Goal: Transaction & Acquisition: Purchase product/service

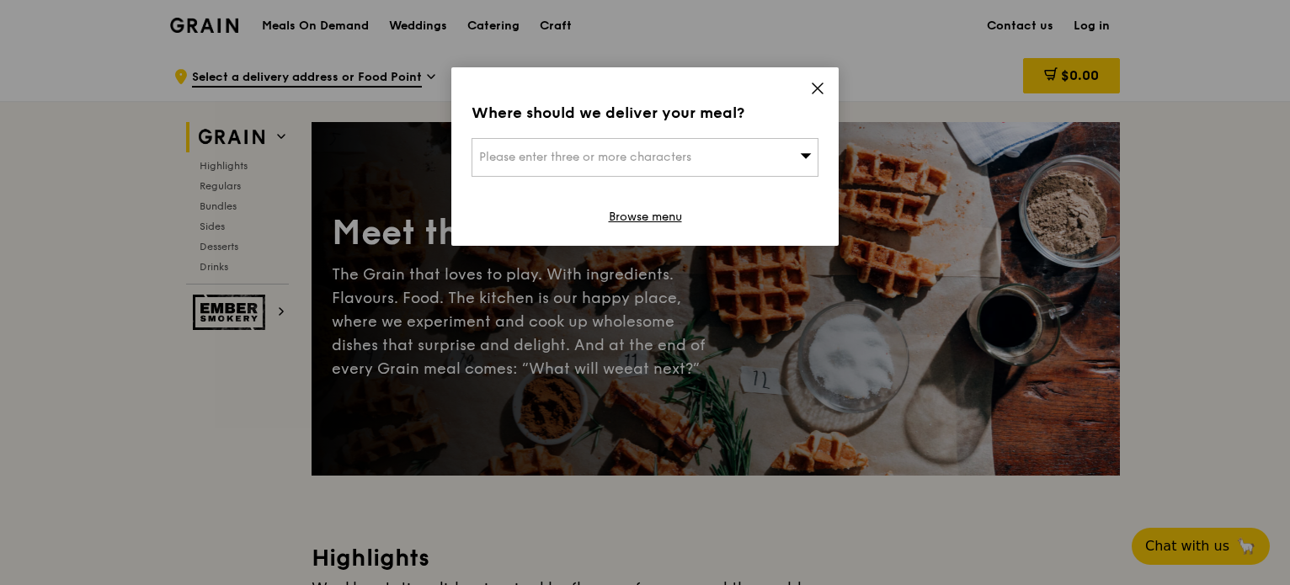
click at [802, 157] on icon at bounding box center [806, 155] width 12 height 13
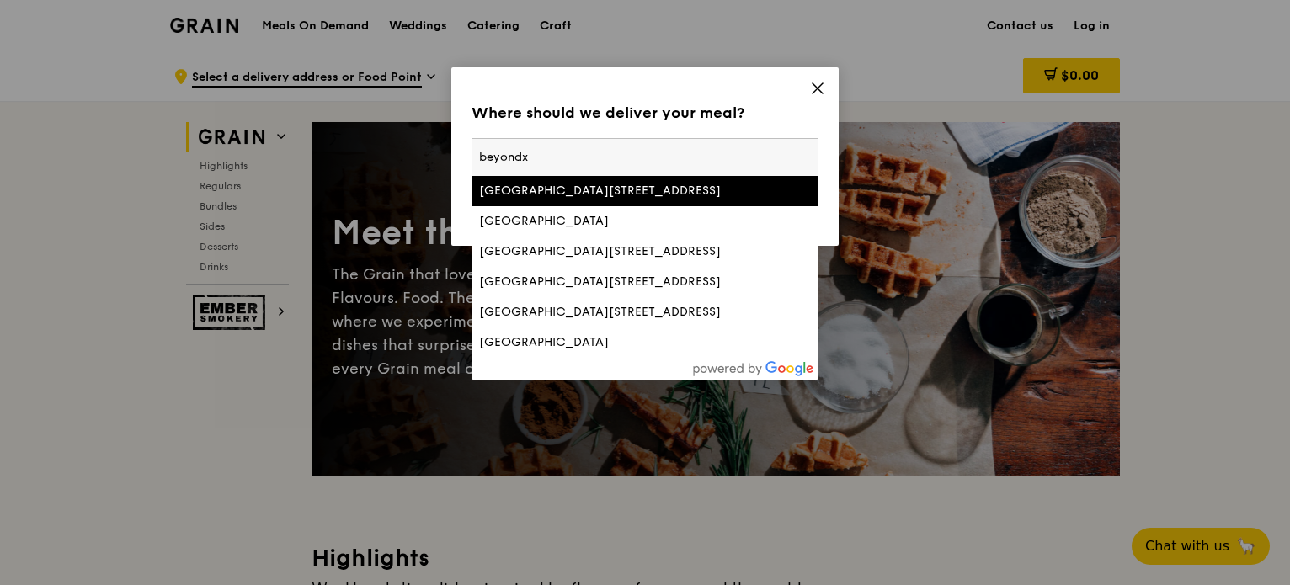
type input "beyondx"
click at [832, 211] on div "Where should we deliver your meal? Please enter three or more characters [STREE…" at bounding box center [644, 156] width 387 height 179
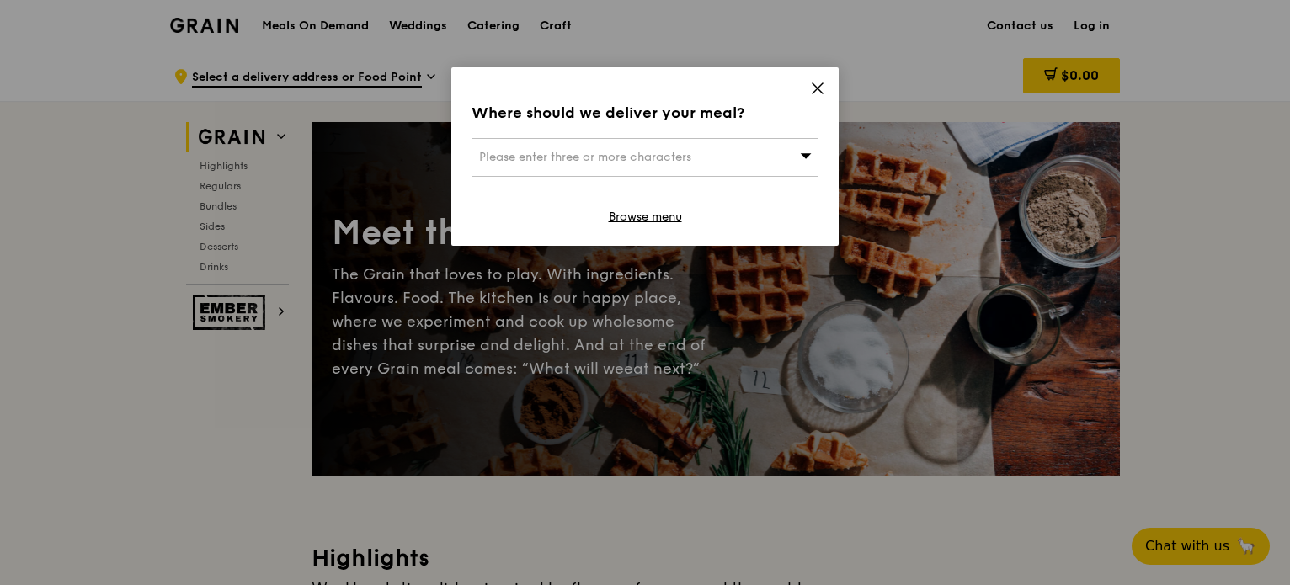
click at [645, 168] on div "Please enter three or more characters" at bounding box center [645, 157] width 347 height 39
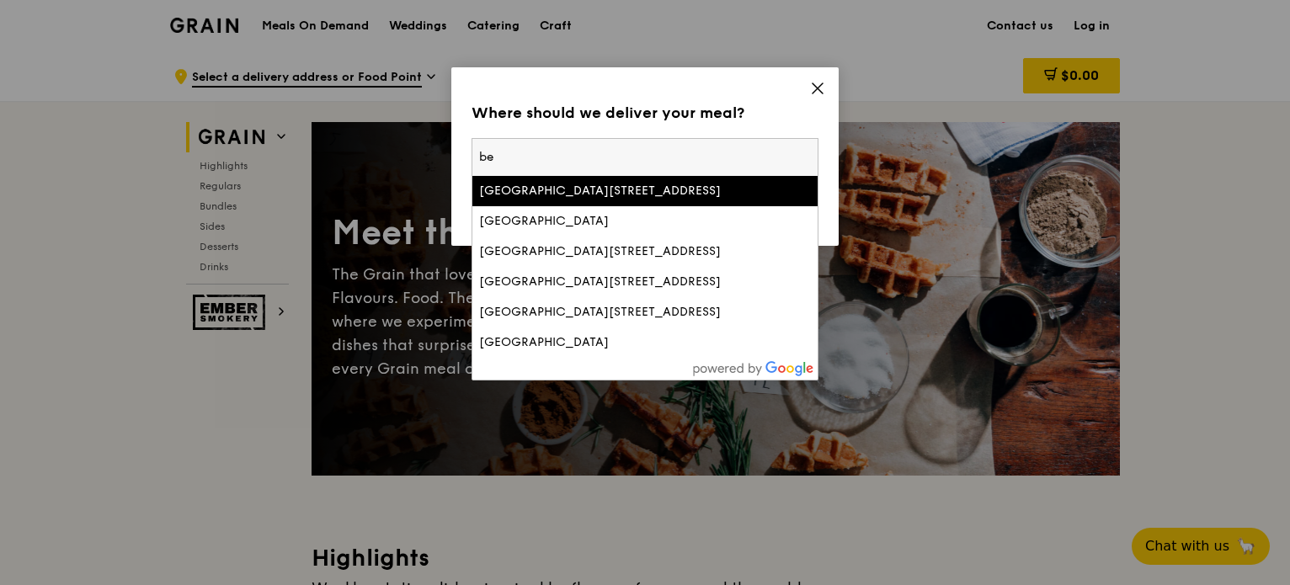
type input "b"
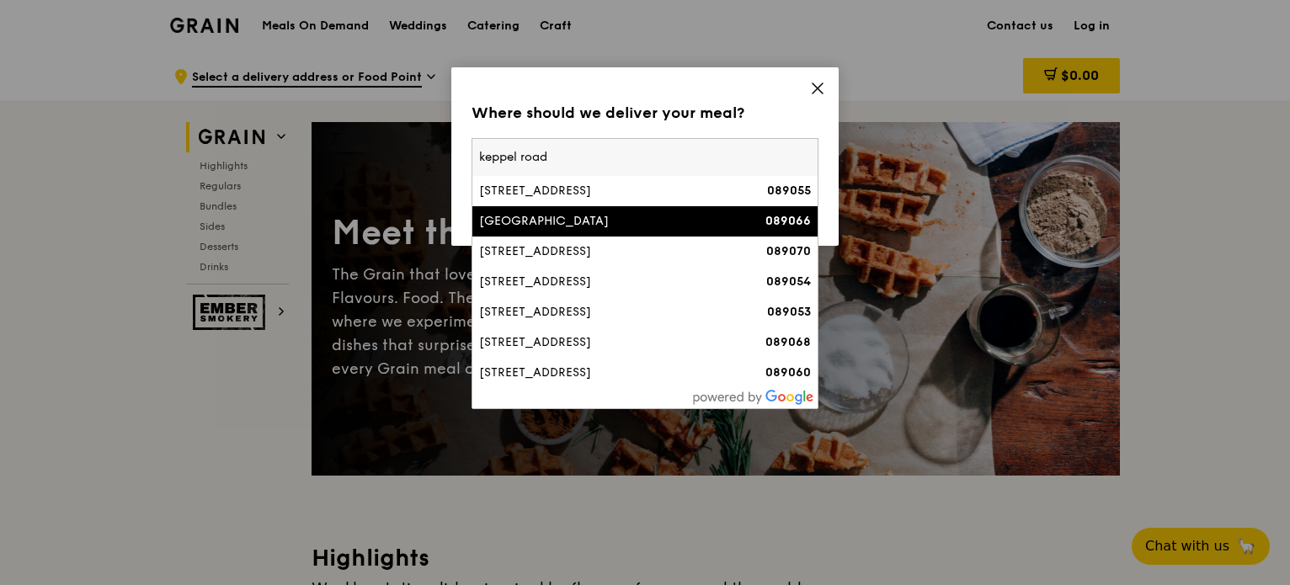
type input "keppel road"
click at [497, 220] on div "[GEOGRAPHIC_DATA]" at bounding box center [603, 221] width 249 height 17
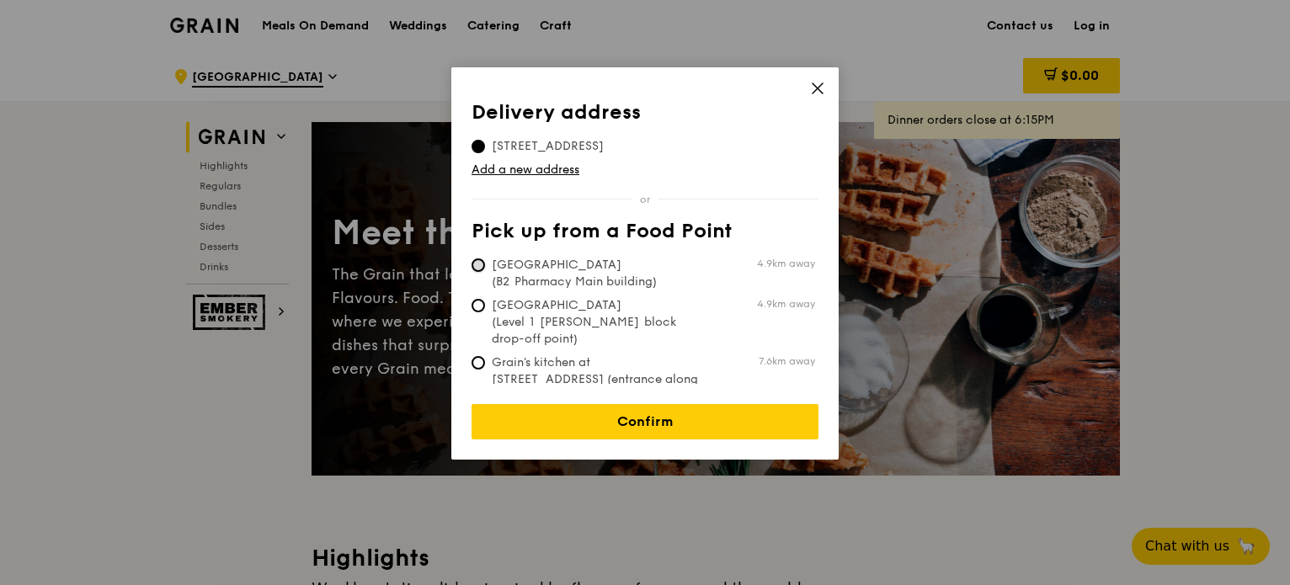
click at [477, 264] on input "[GEOGRAPHIC_DATA] (B2 Pharmacy Main building) 4.9km away" at bounding box center [478, 265] width 13 height 13
radio input "true"
click at [484, 148] on input "[STREET_ADDRESS]" at bounding box center [478, 146] width 13 height 13
radio input "true"
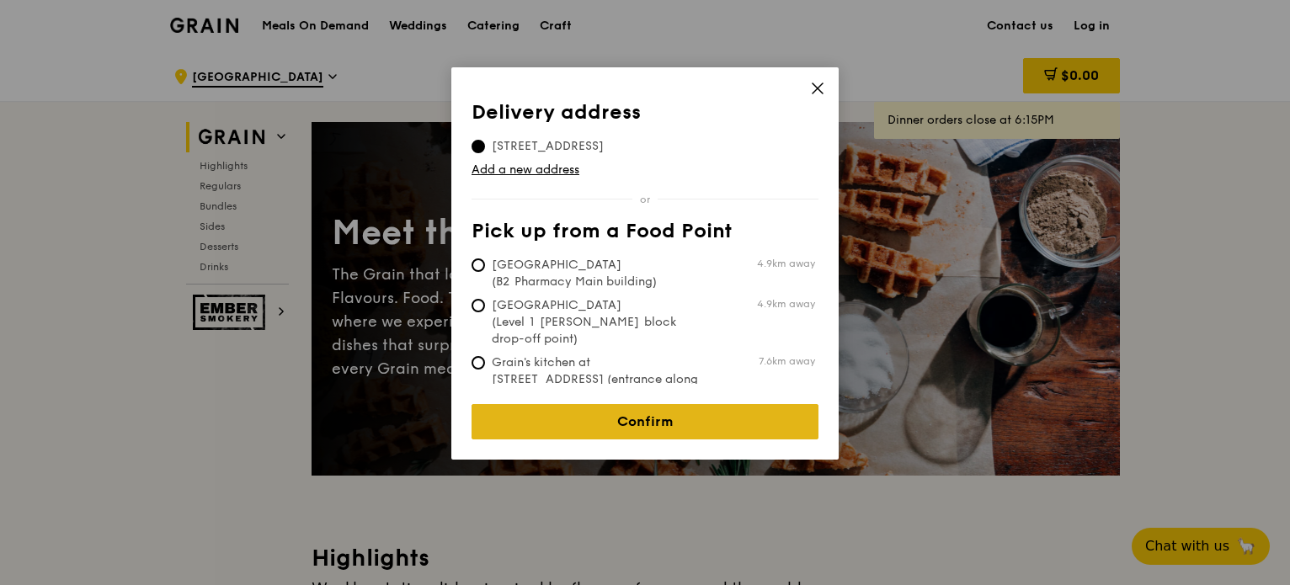
click at [637, 404] on link "Confirm" at bounding box center [645, 421] width 347 height 35
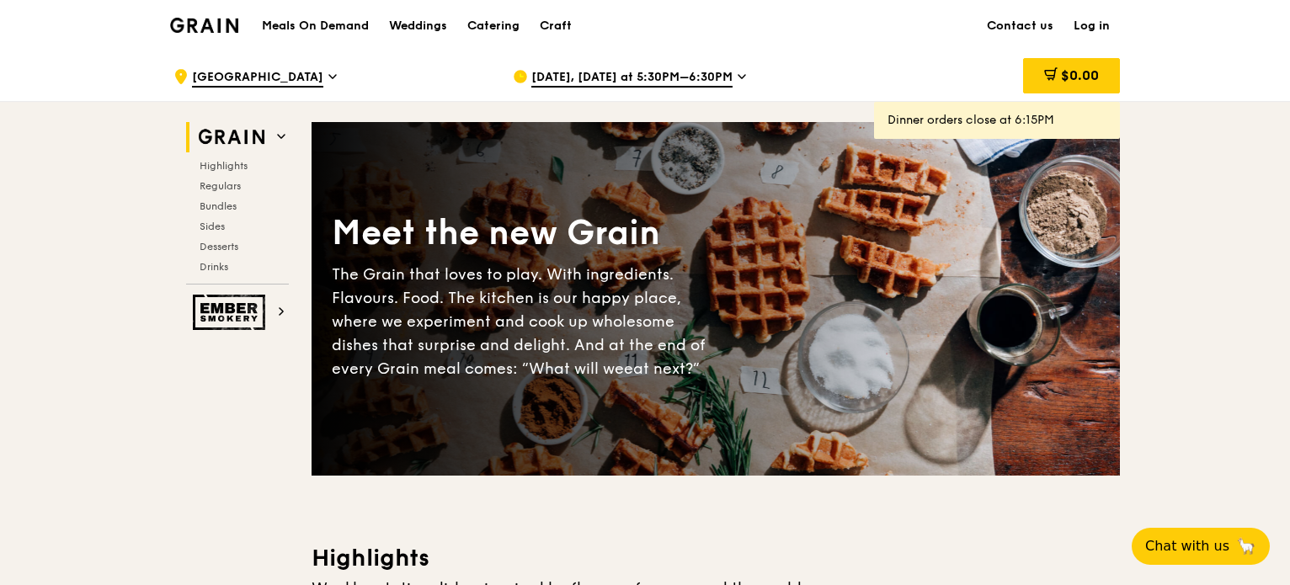
click at [691, 79] on span "[DATE], [DATE] at 5:30PM–6:30PM" at bounding box center [631, 78] width 201 height 19
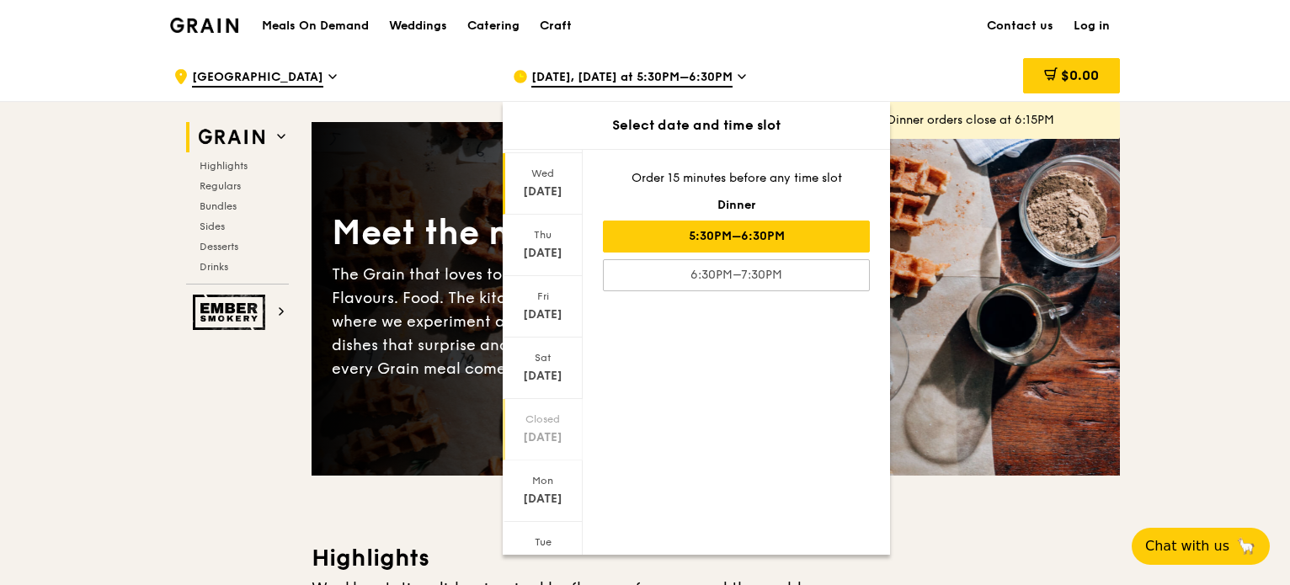
scroll to position [110, 0]
click at [545, 531] on icon at bounding box center [542, 533] width 11 height 5
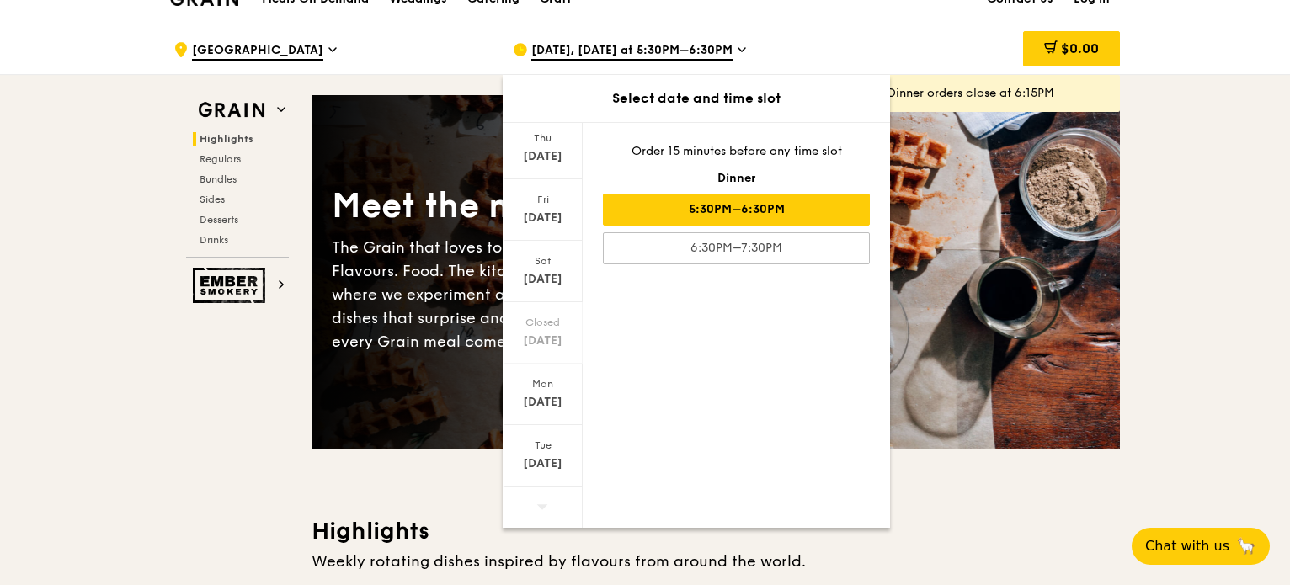
scroll to position [0, 0]
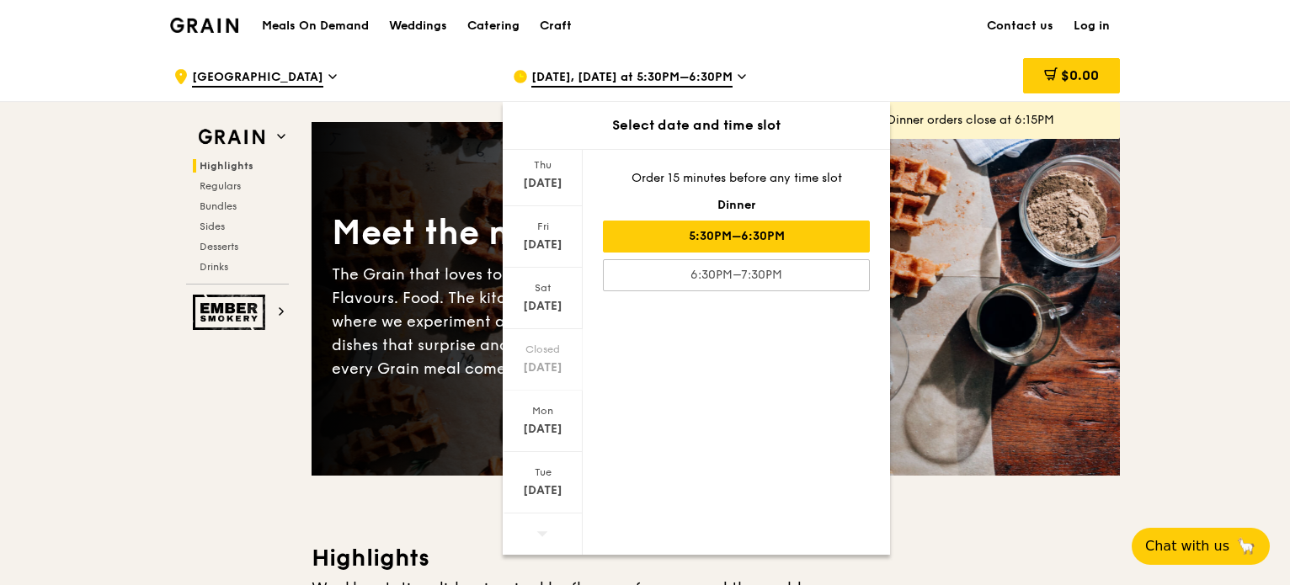
click at [694, 69] on span "[DATE], [DATE] at 5:30PM–6:30PM" at bounding box center [631, 78] width 201 height 19
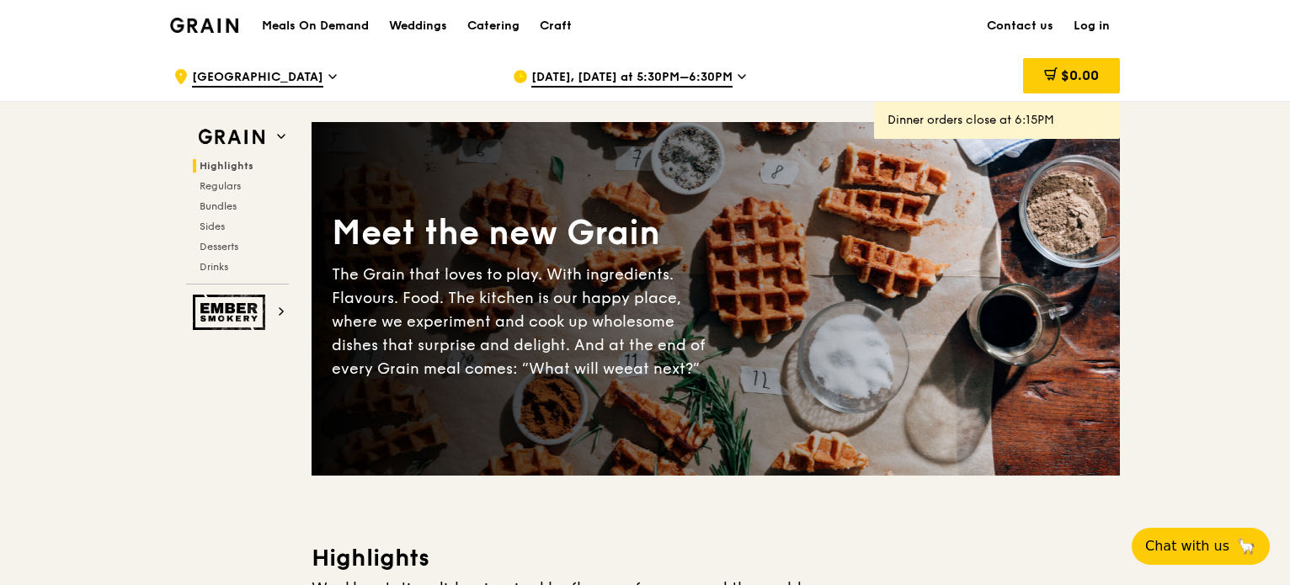
click at [691, 80] on span "[DATE], [DATE] at 5:30PM–6:30PM" at bounding box center [631, 78] width 201 height 19
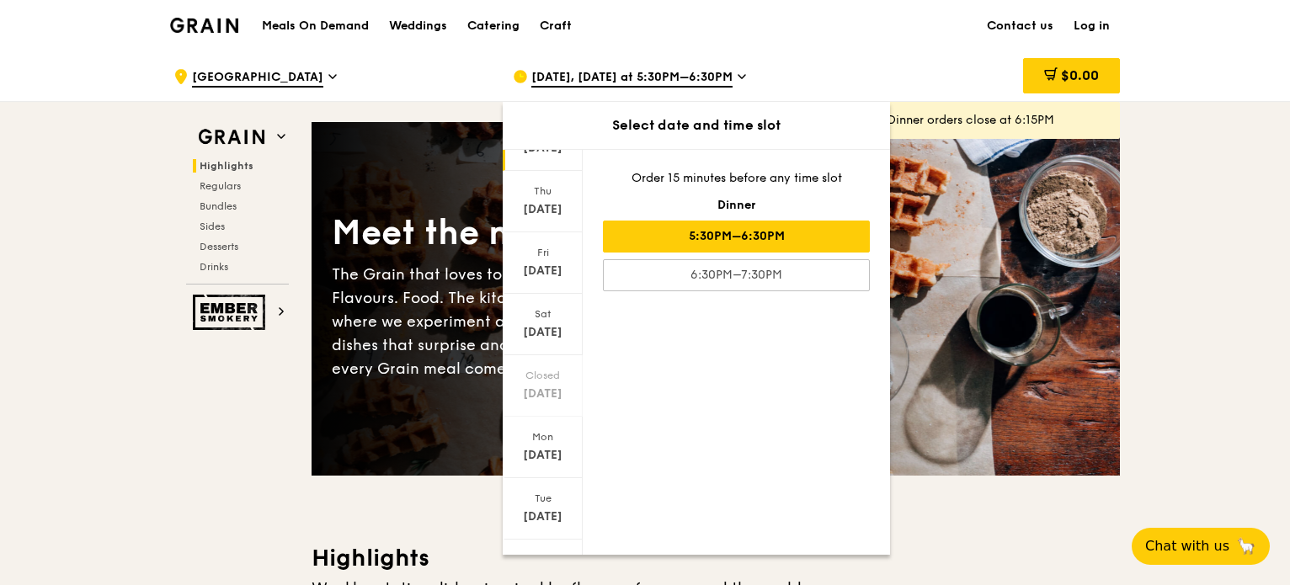
scroll to position [110, 0]
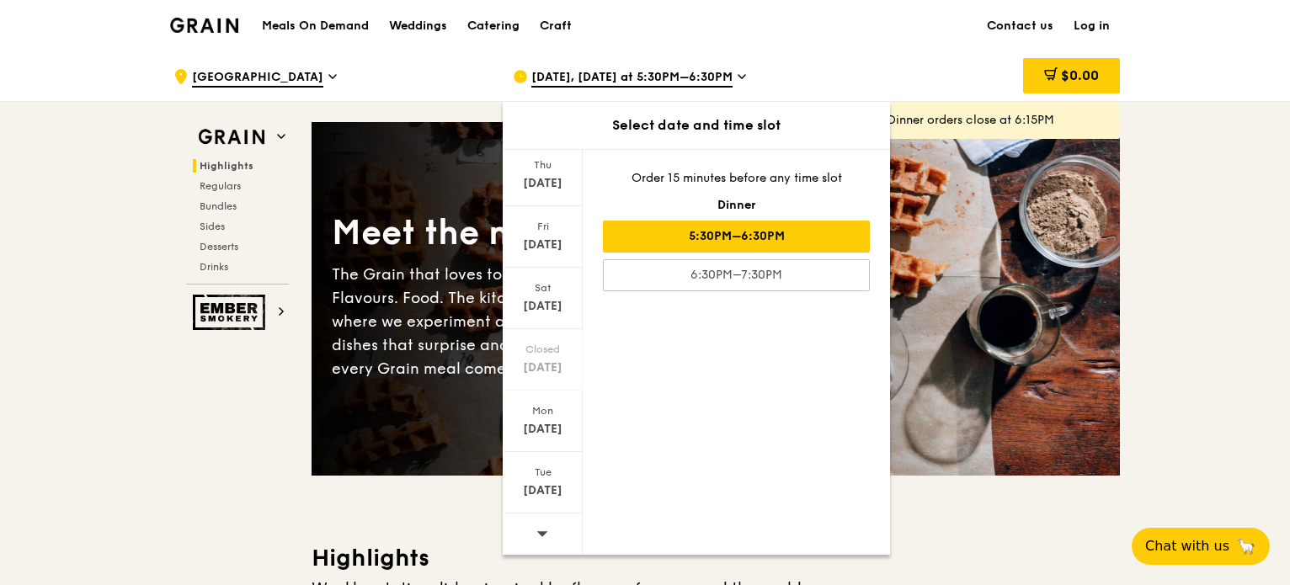
click at [542, 535] on icon at bounding box center [542, 533] width 12 height 13
click at [539, 493] on div "[DATE]" at bounding box center [542, 491] width 75 height 17
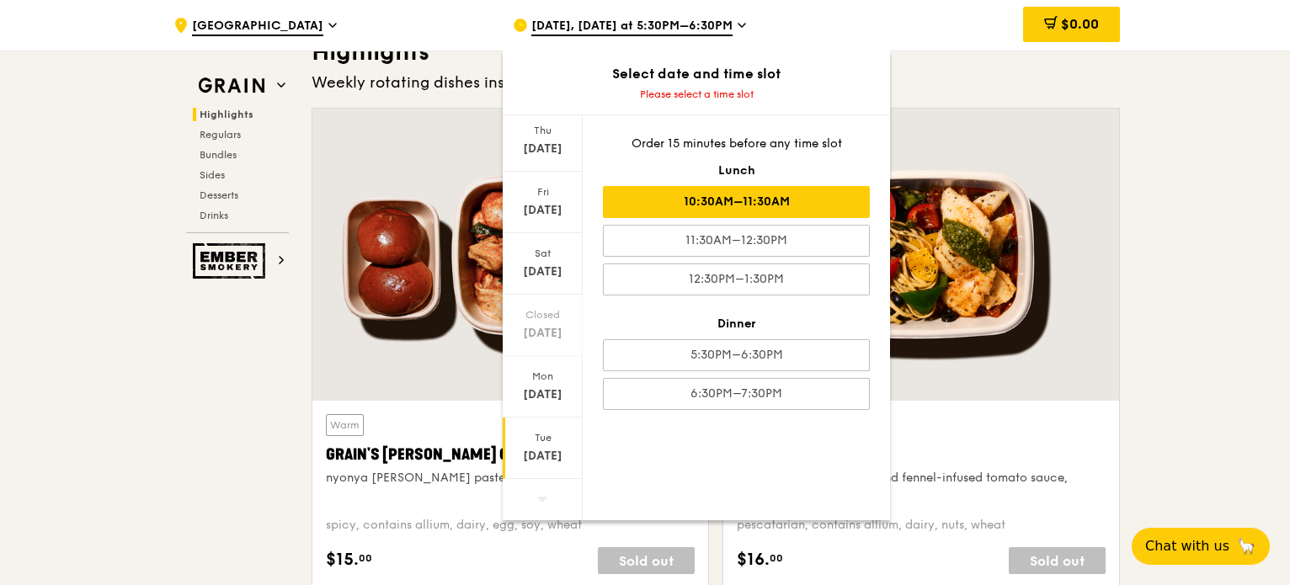
click at [704, 213] on div "10:30AM–11:30AM" at bounding box center [736, 202] width 267 height 32
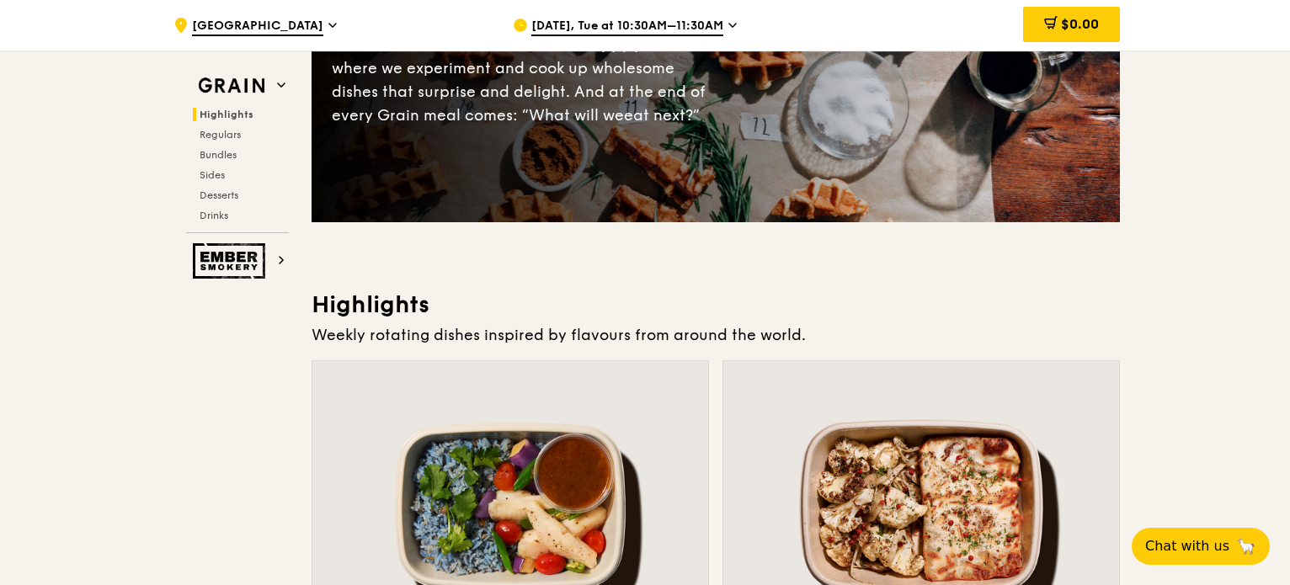
scroll to position [0, 0]
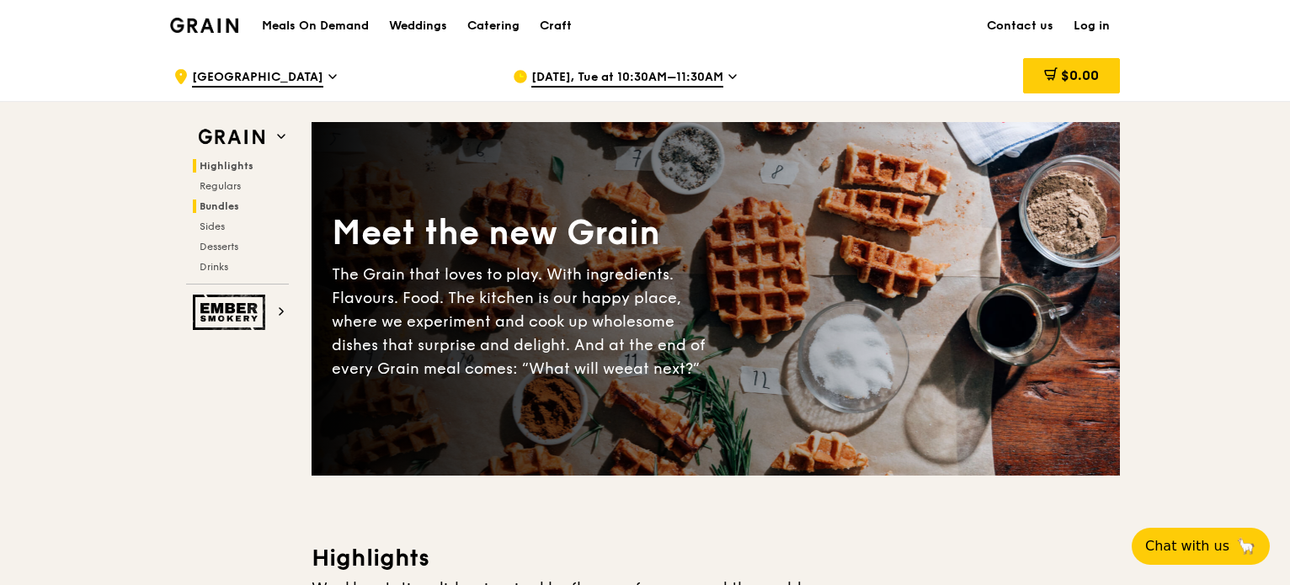
click at [219, 208] on span "Bundles" at bounding box center [220, 206] width 40 height 12
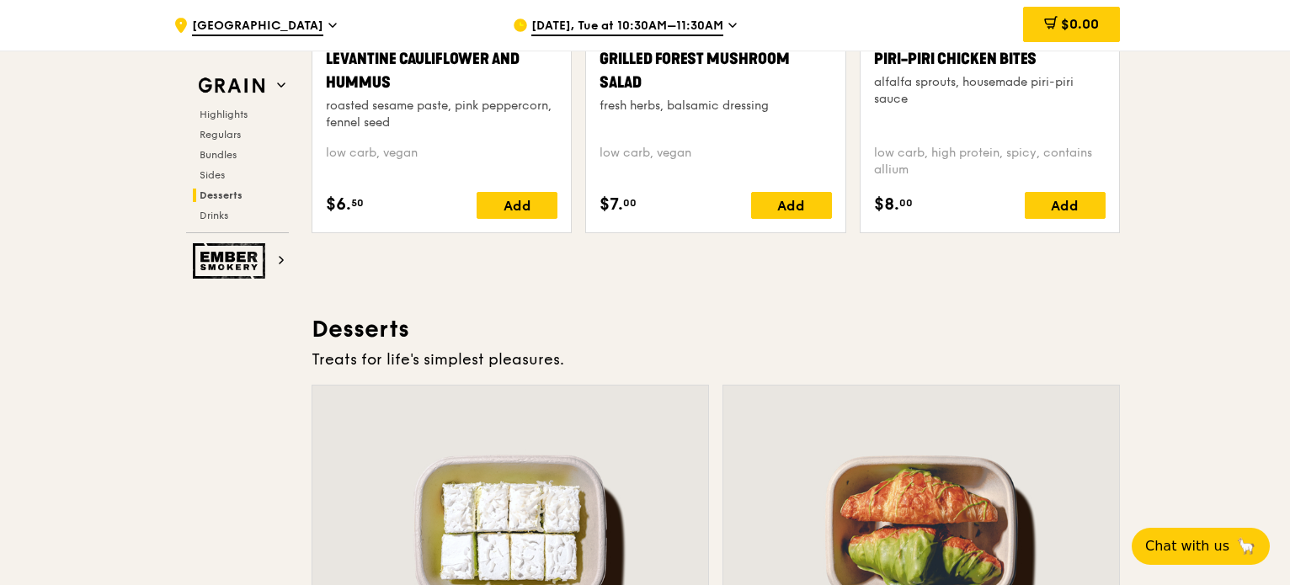
scroll to position [4547, 0]
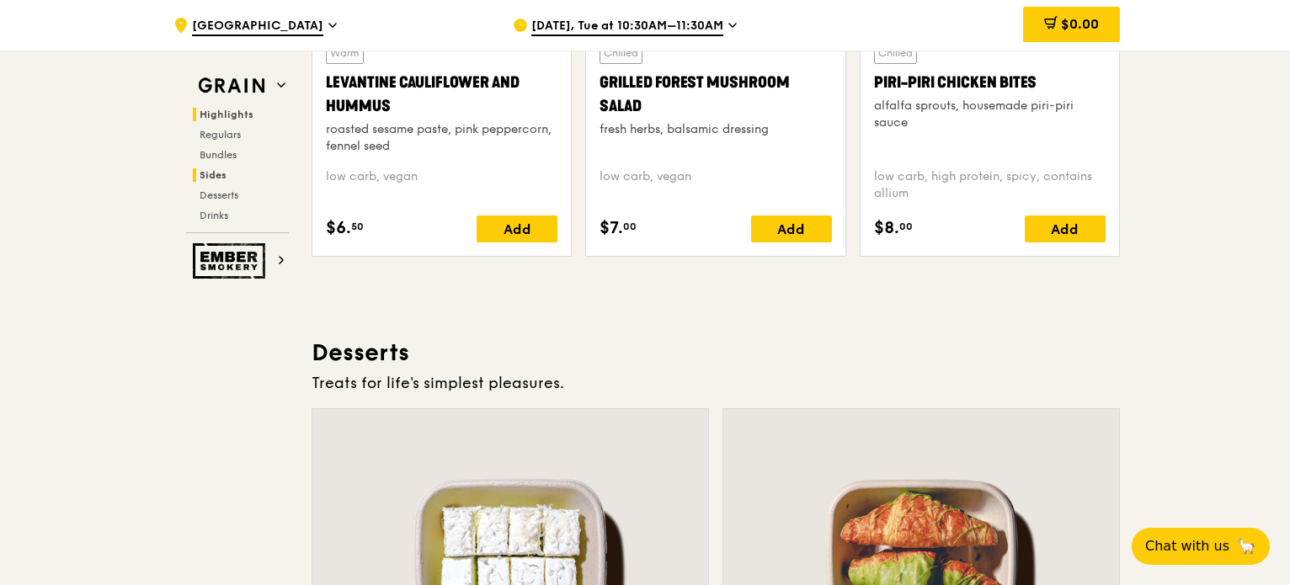
click at [219, 114] on span "Highlights" at bounding box center [227, 115] width 54 height 12
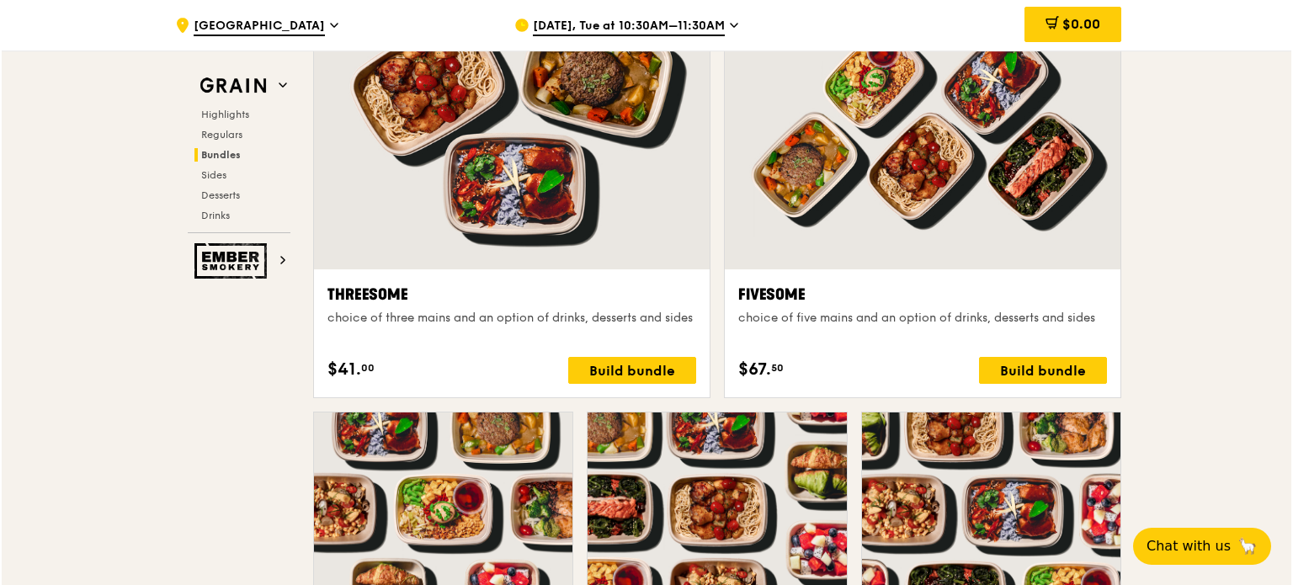
scroll to position [3001, 0]
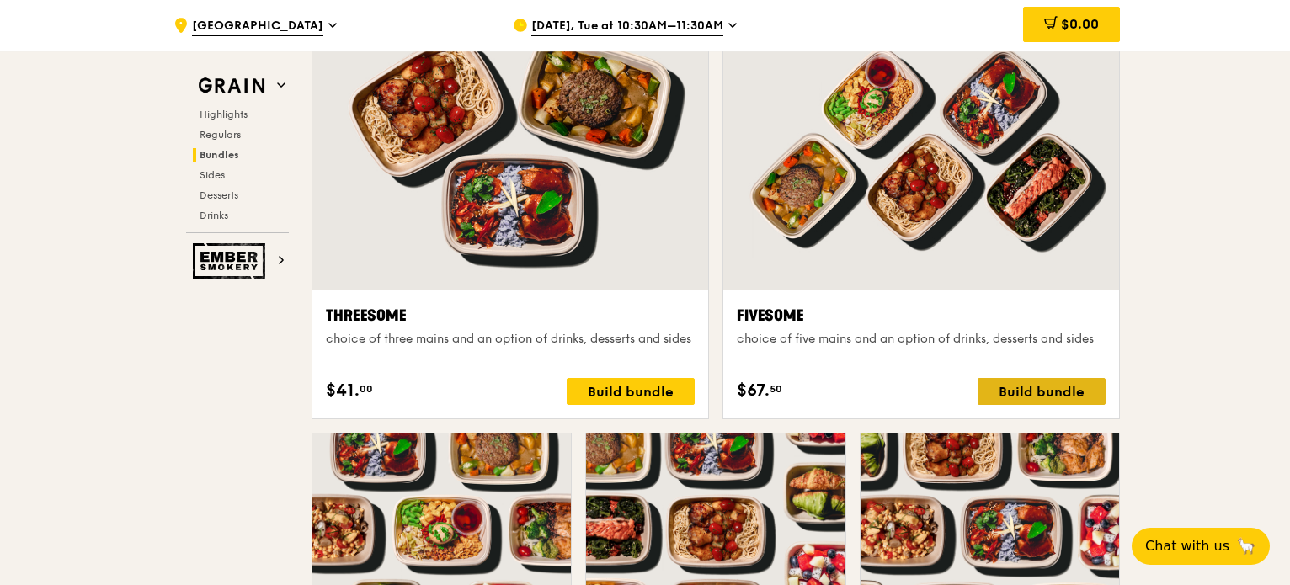
click at [996, 395] on div "Build bundle" at bounding box center [1042, 391] width 128 height 27
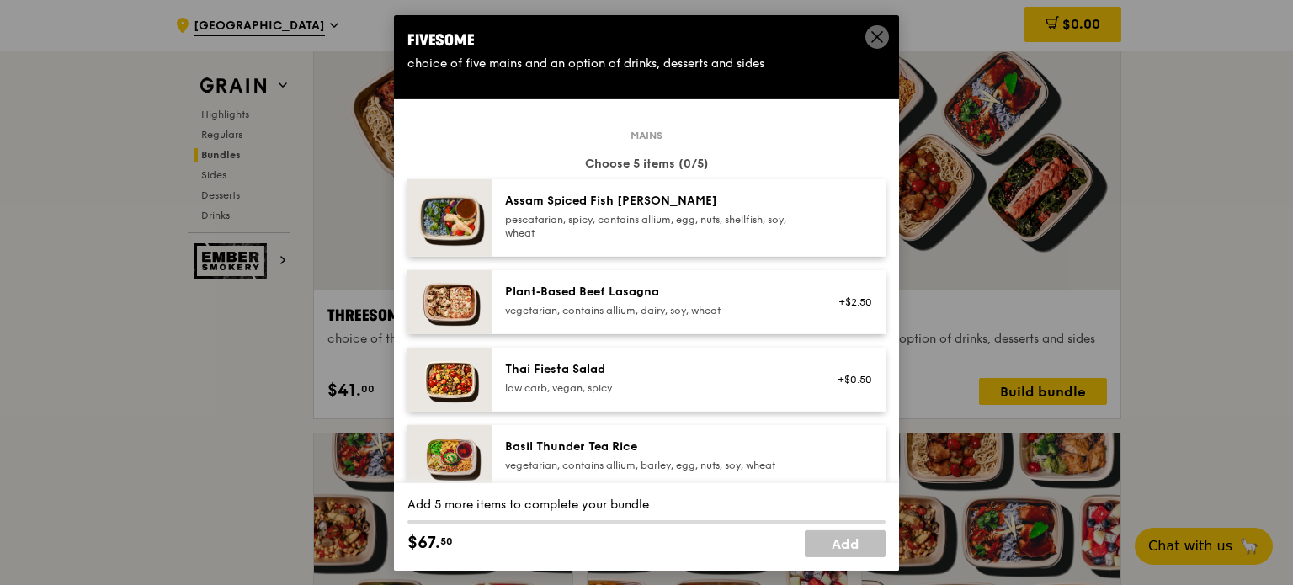
scroll to position [84, 0]
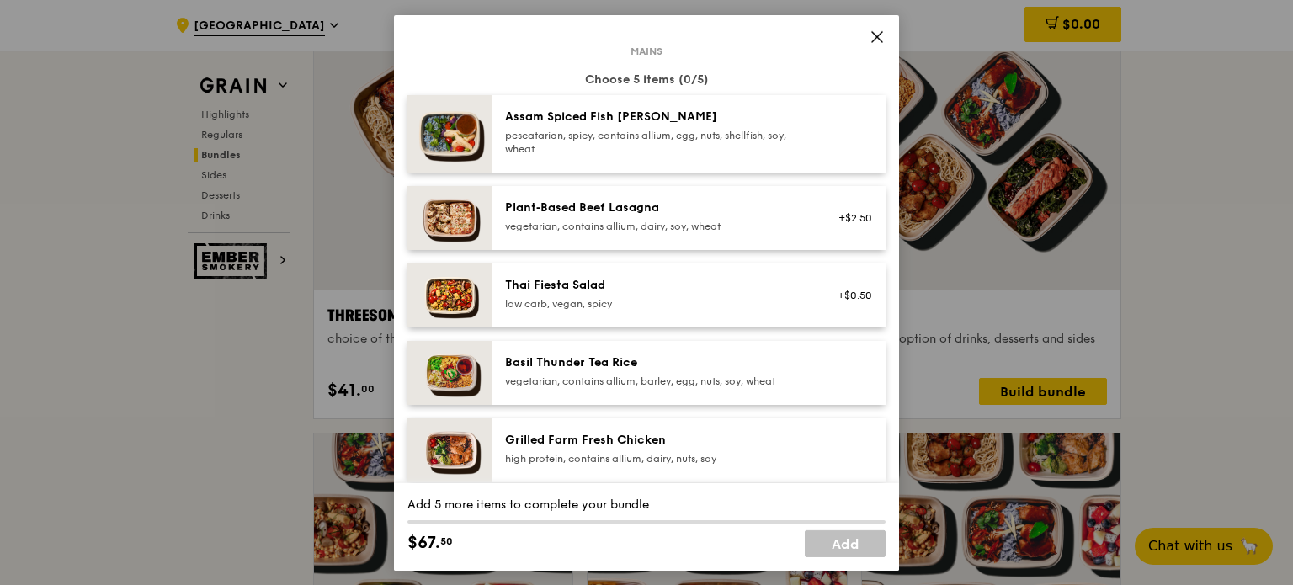
click at [854, 387] on div at bounding box center [850, 372] width 65 height 37
click at [438, 134] on img at bounding box center [450, 132] width 84 height 77
click at [538, 431] on div "Grilled Farm Fresh Chicken" at bounding box center [656, 439] width 302 height 17
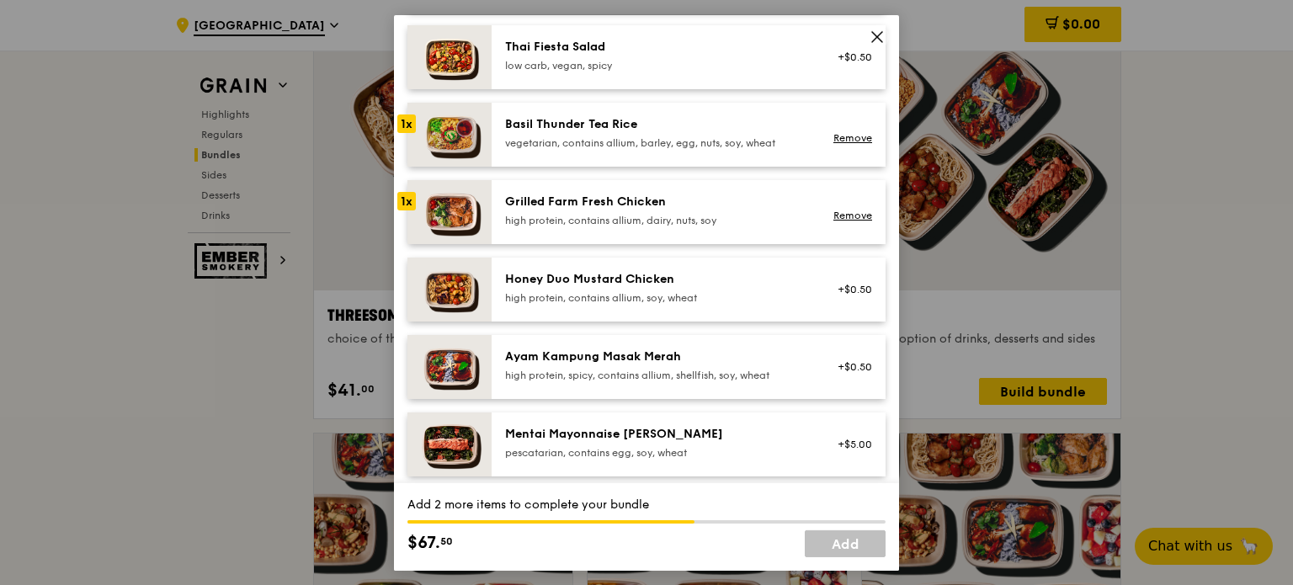
scroll to position [337, 0]
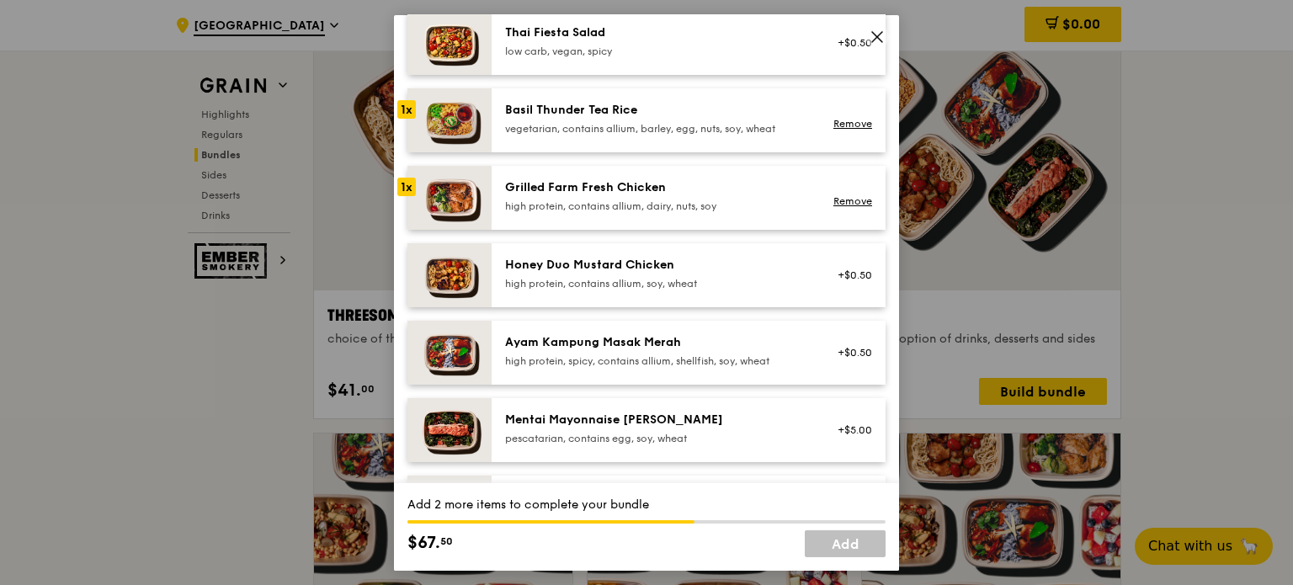
click at [552, 285] on div "high protein, contains allium, soy, wheat" at bounding box center [656, 282] width 302 height 13
click at [834, 283] on link "Remove" at bounding box center [853, 283] width 39 height 12
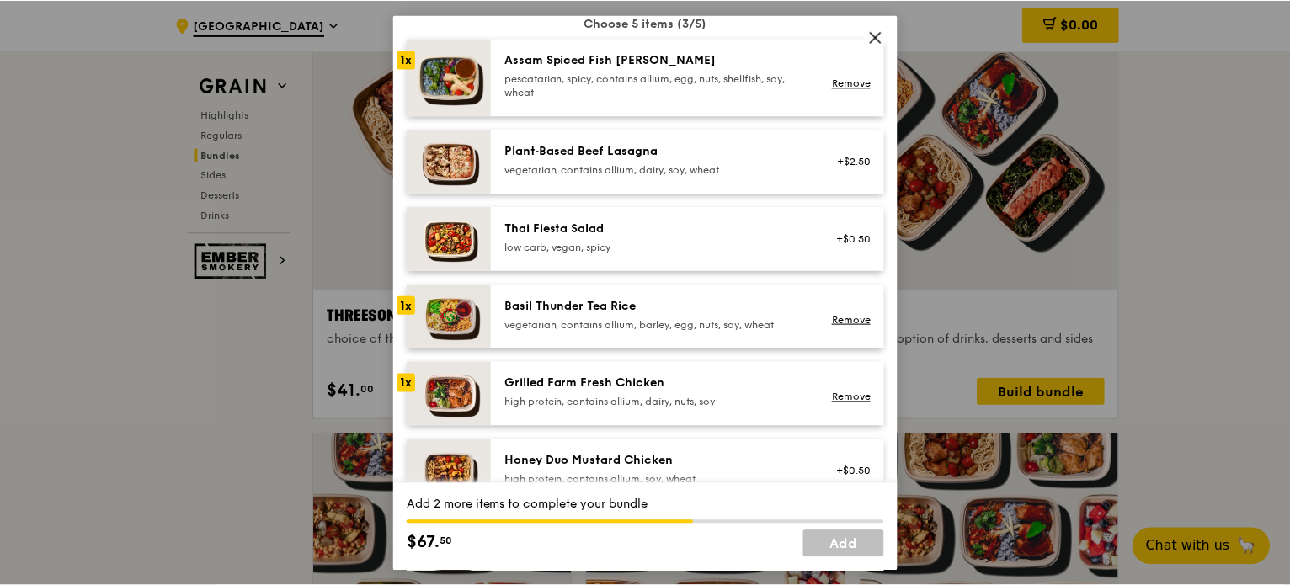
scroll to position [168, 0]
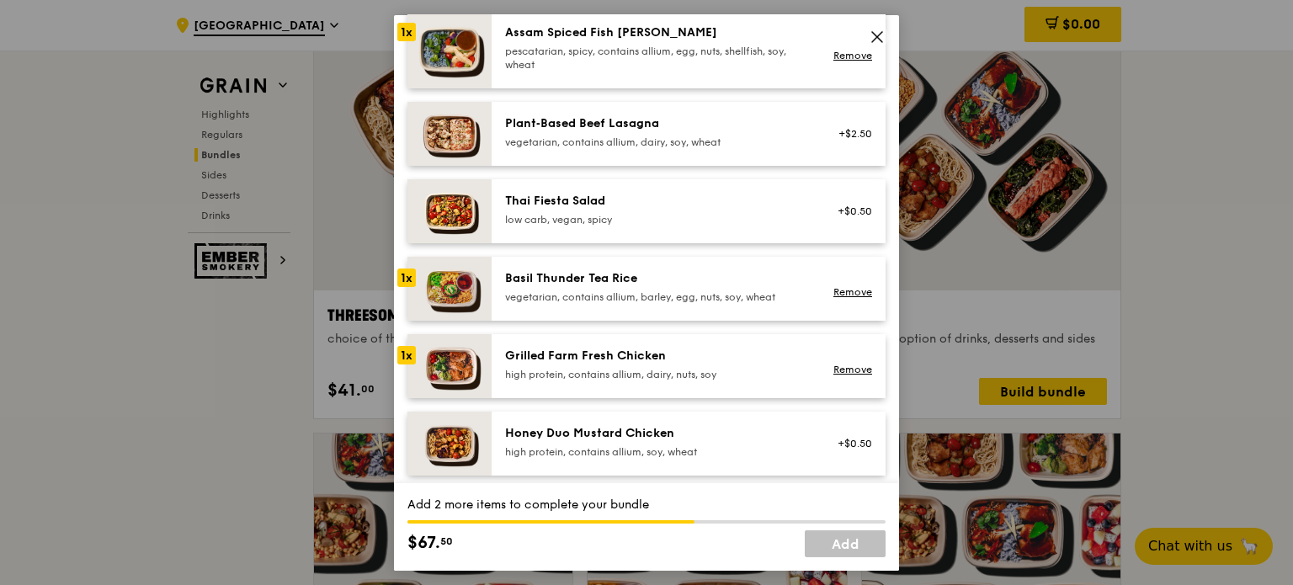
click at [402, 280] on div "1x" at bounding box center [406, 277] width 19 height 19
click at [413, 44] on img at bounding box center [450, 48] width 84 height 77
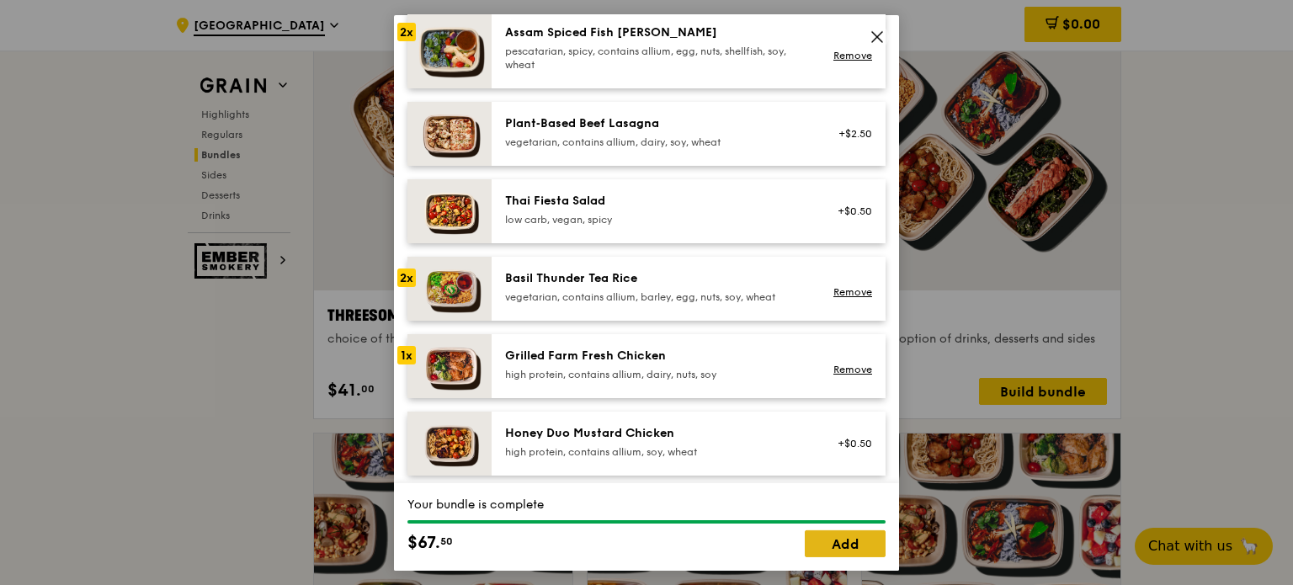
click at [840, 540] on link "Add" at bounding box center [845, 544] width 81 height 27
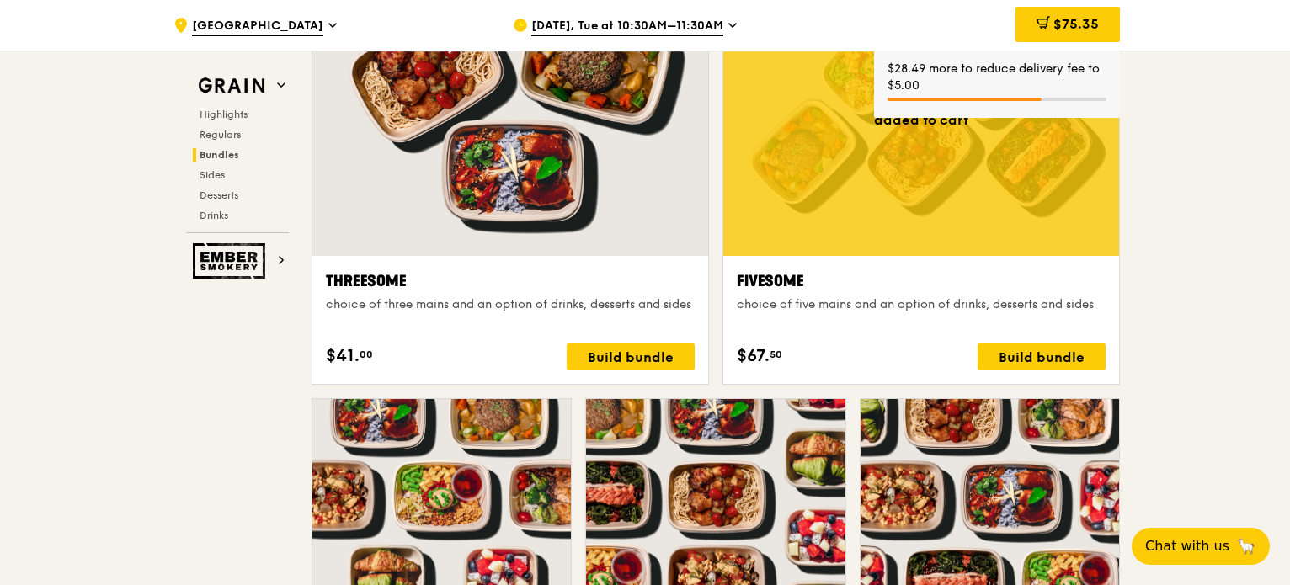
scroll to position [3001, 0]
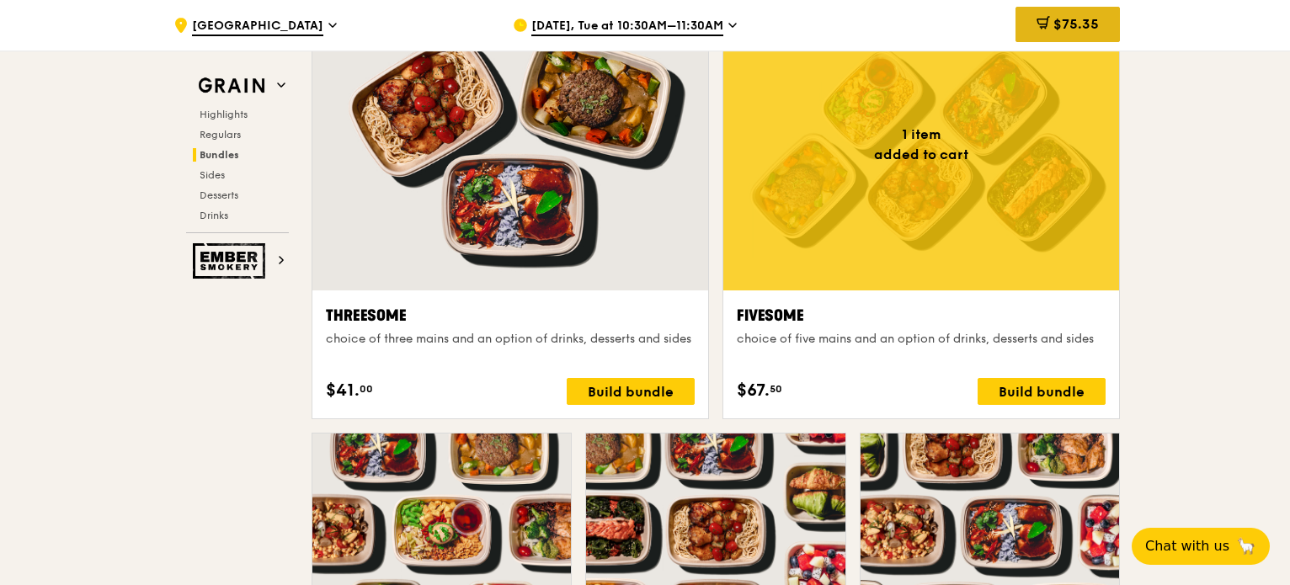
click at [1031, 25] on div "$75.35" at bounding box center [1068, 24] width 104 height 35
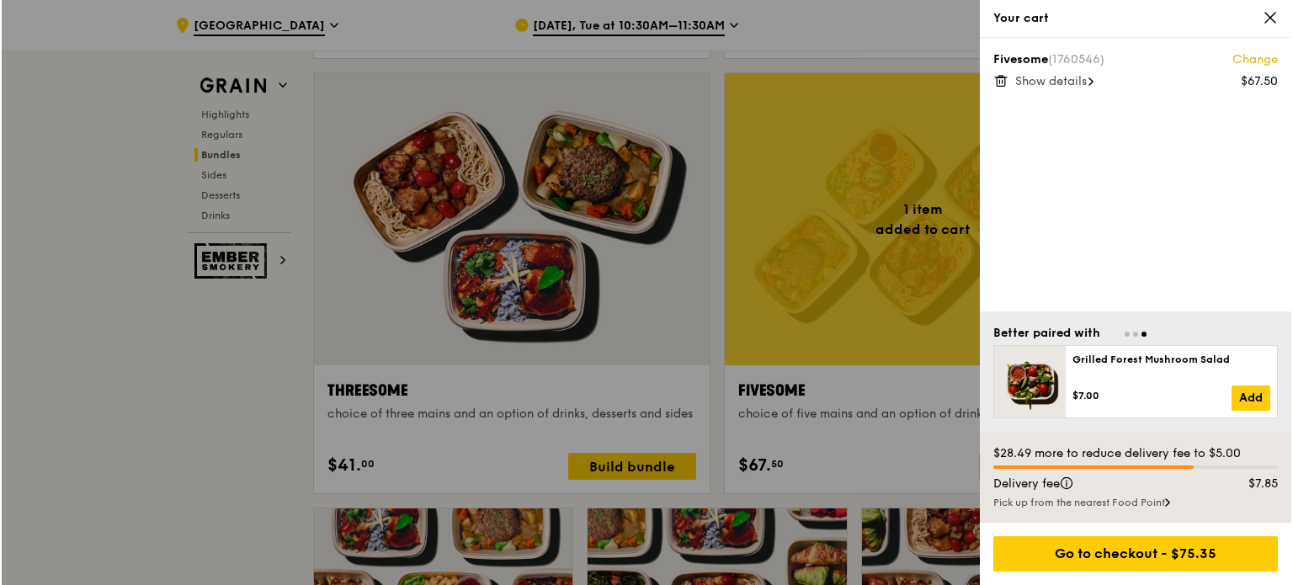
scroll to position [2919, 0]
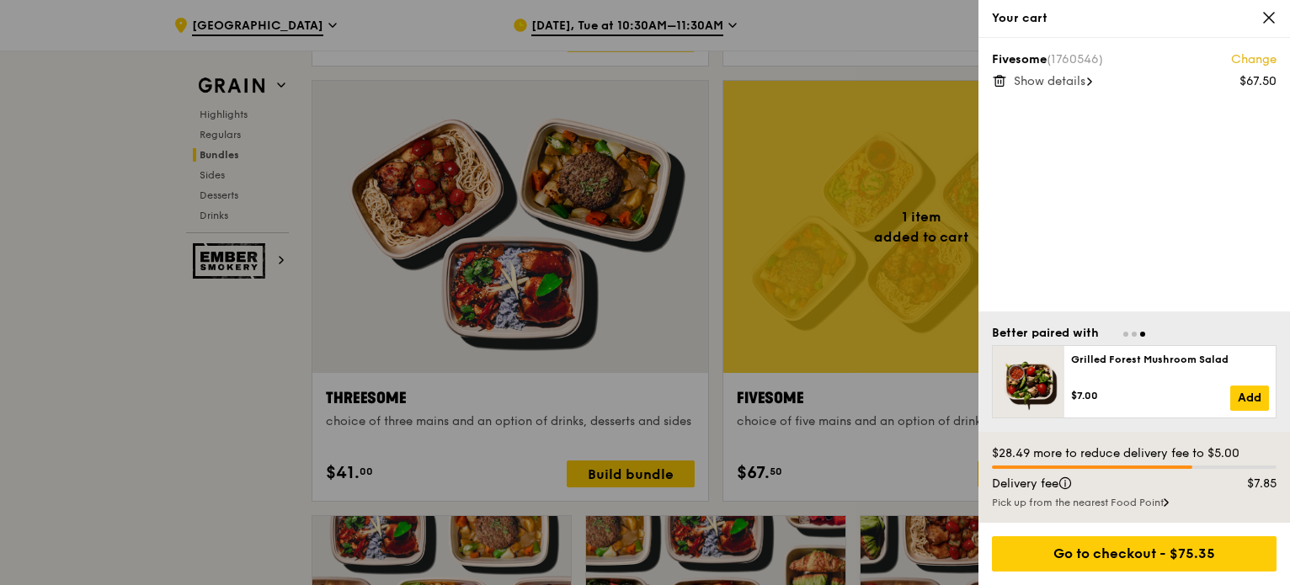
click at [1251, 57] on link "Change" at bounding box center [1253, 59] width 45 height 17
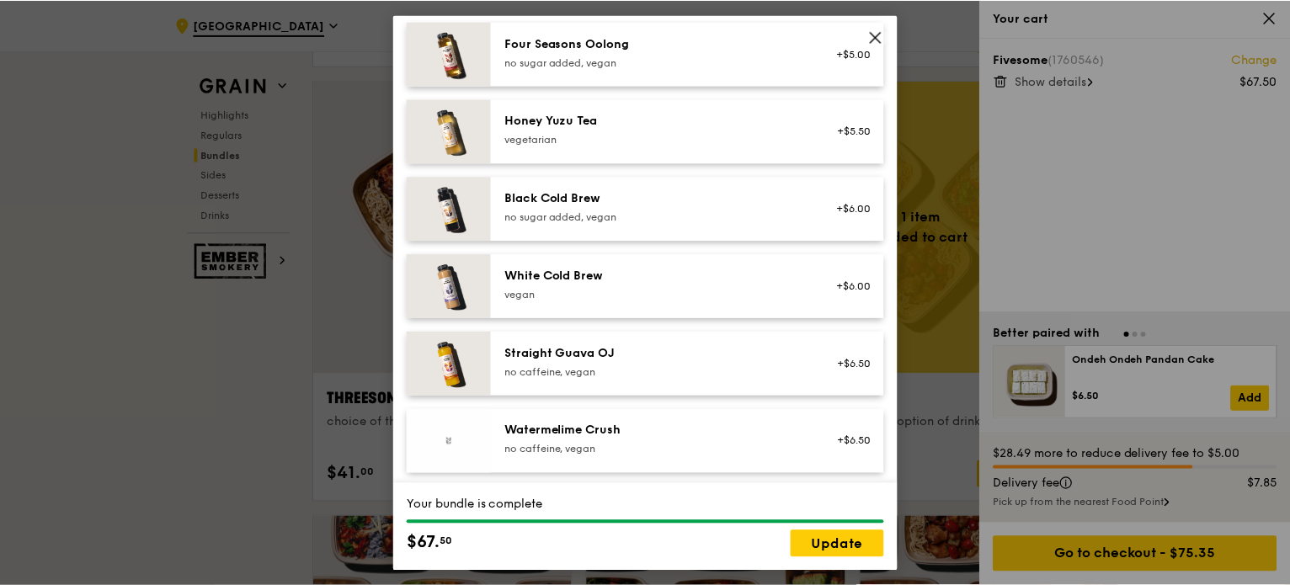
scroll to position [2045, 0]
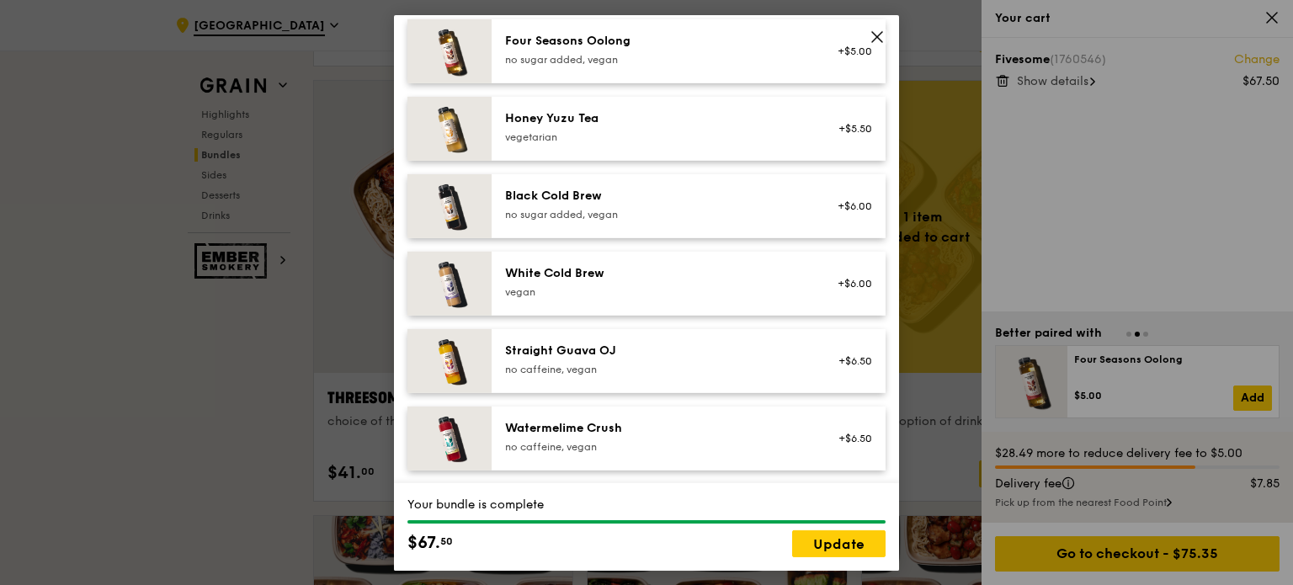
click at [880, 40] on icon at bounding box center [877, 36] width 10 height 10
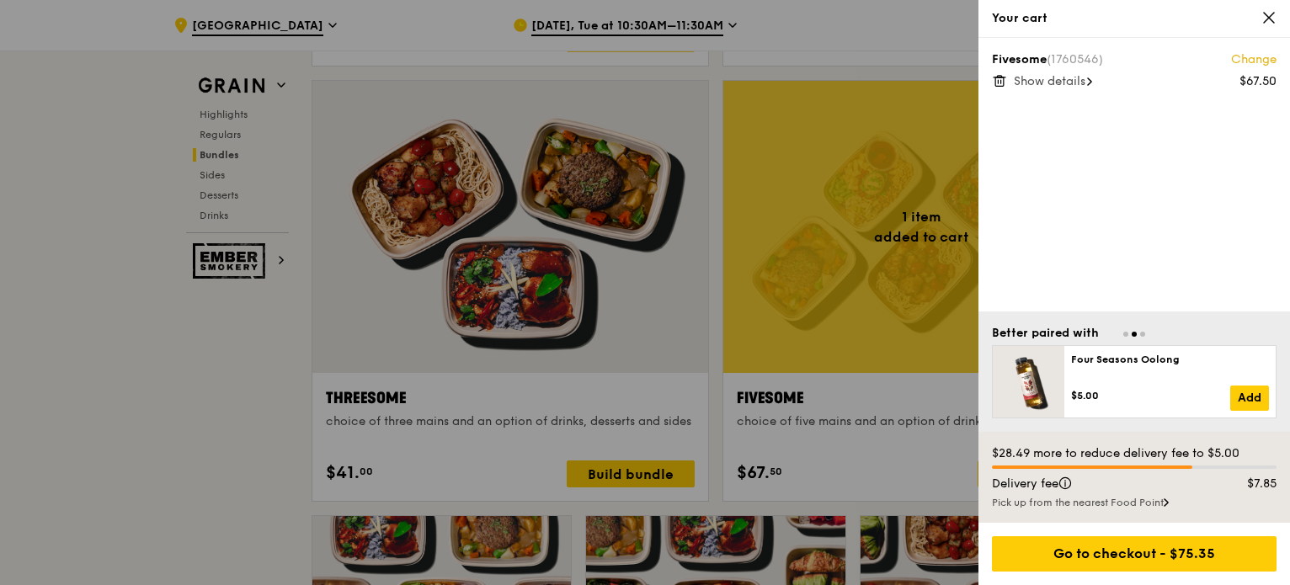
click at [1057, 85] on span "Show details" at bounding box center [1050, 81] width 72 height 14
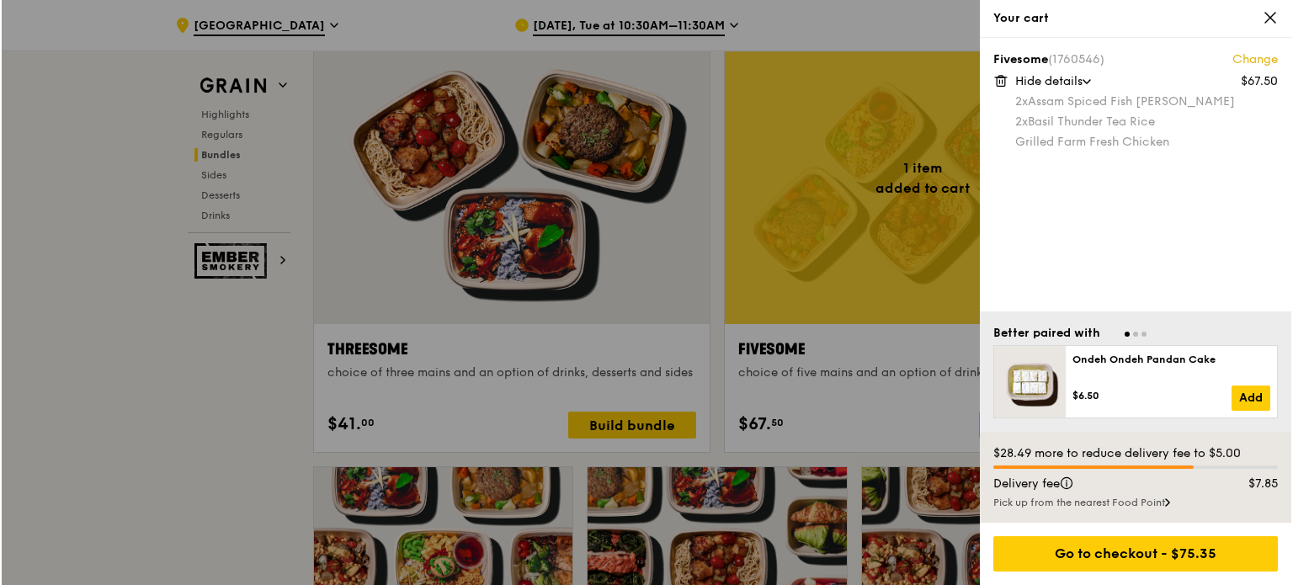
scroll to position [3087, 0]
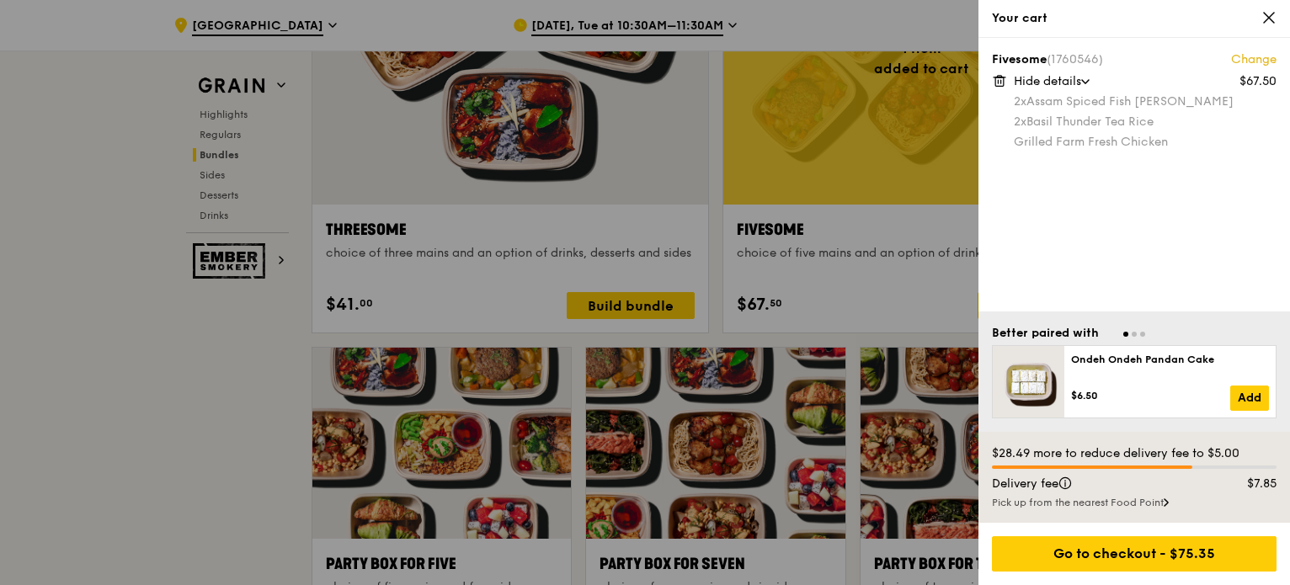
click at [877, 26] on div at bounding box center [645, 292] width 1290 height 585
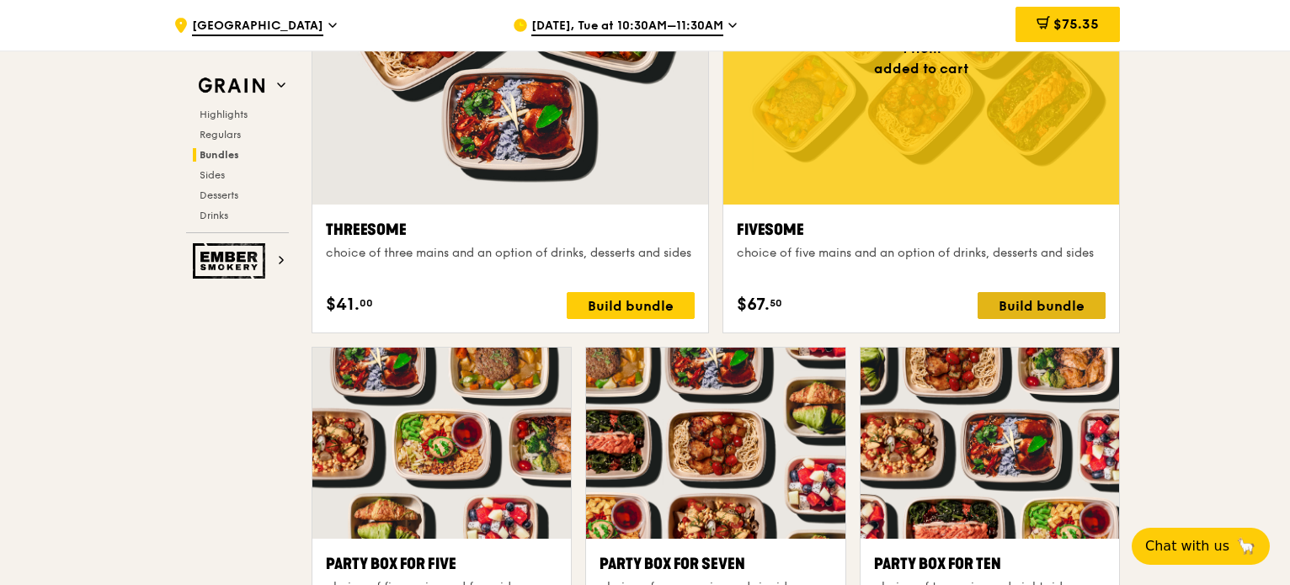
click at [1039, 307] on div "Build bundle" at bounding box center [1042, 305] width 128 height 27
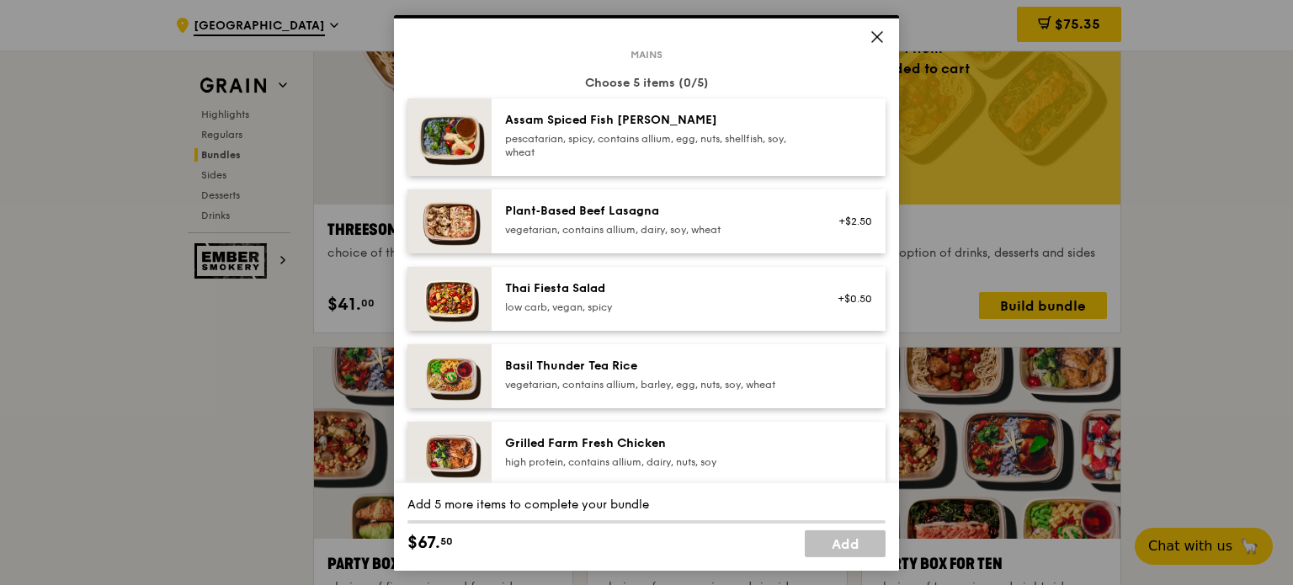
scroll to position [84, 0]
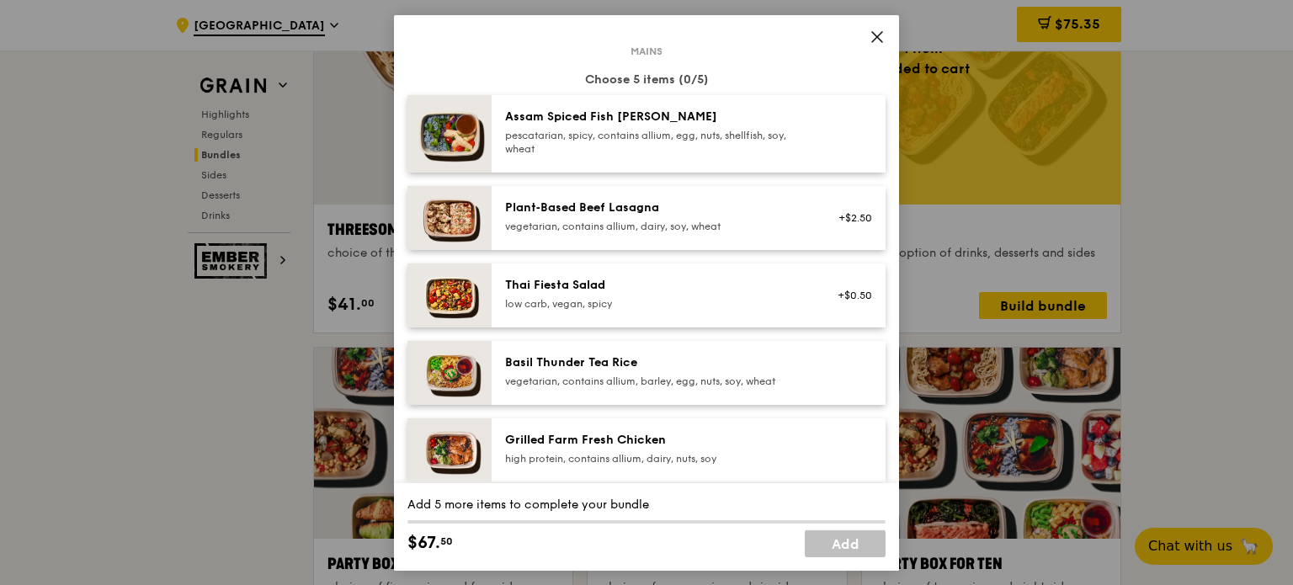
click at [428, 374] on img at bounding box center [450, 372] width 84 height 64
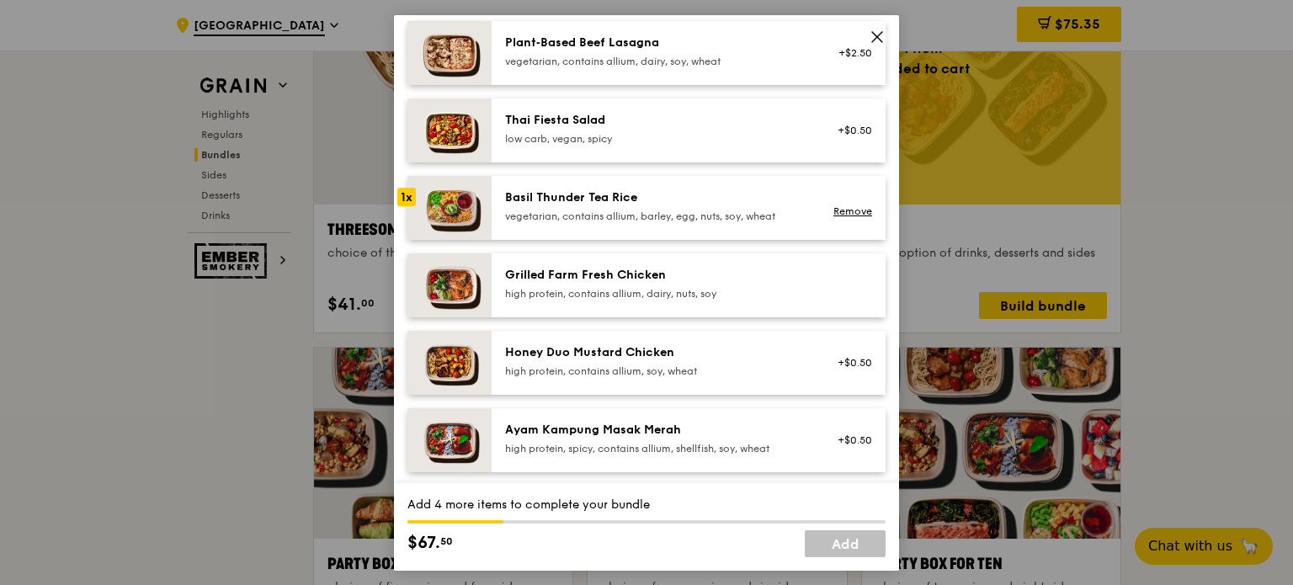
scroll to position [253, 0]
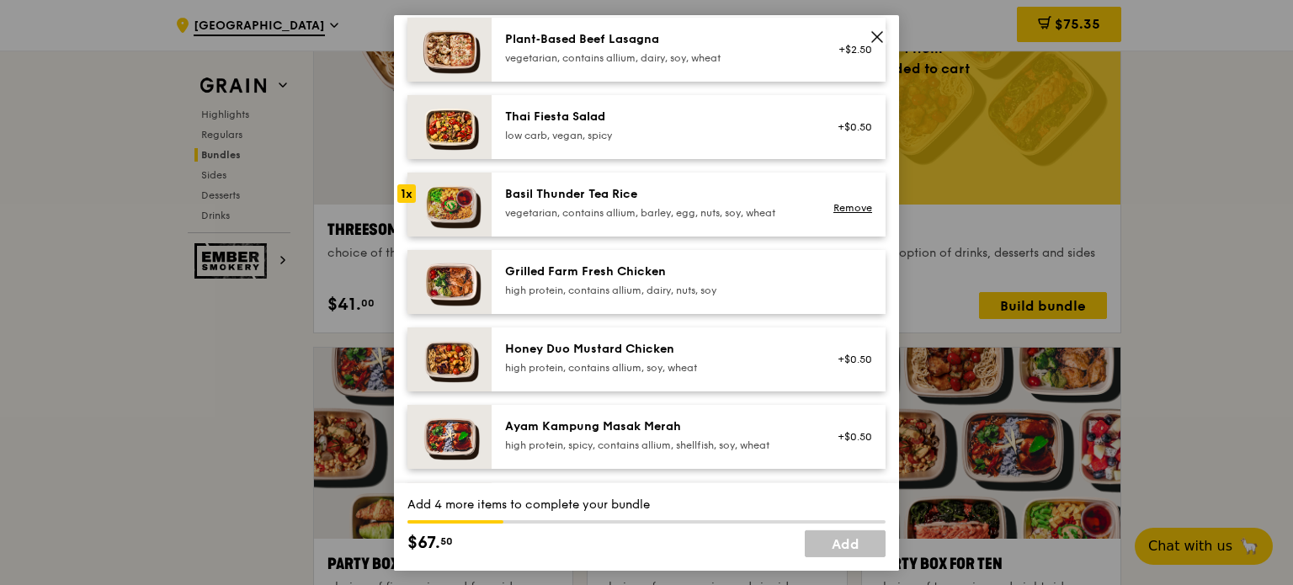
click at [553, 300] on div "Grilled Farm Fresh Chicken high protein, contains allium, dairy, nuts, soy" at bounding box center [689, 281] width 394 height 64
click at [553, 300] on div "Grilled Farm Fresh Chicken high protein, contains allium, dairy, nuts, soy Remo…" at bounding box center [689, 281] width 394 height 64
click at [512, 211] on div "vegetarian, contains allium, barley, egg, nuts, soy, wheat" at bounding box center [656, 211] width 302 height 13
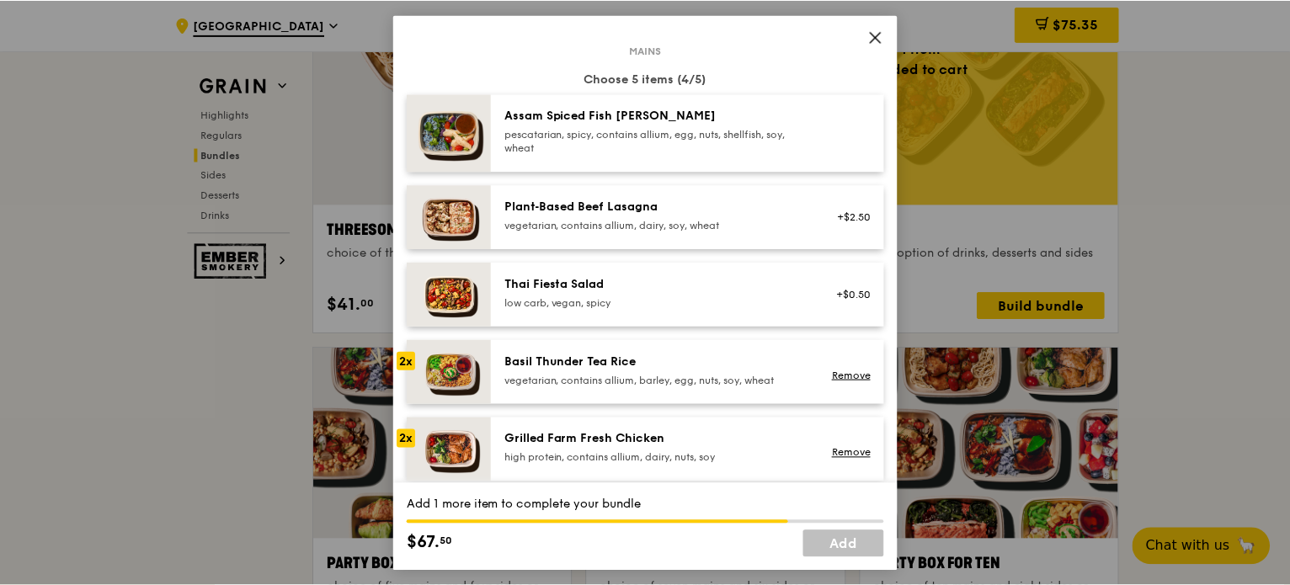
scroll to position [84, 0]
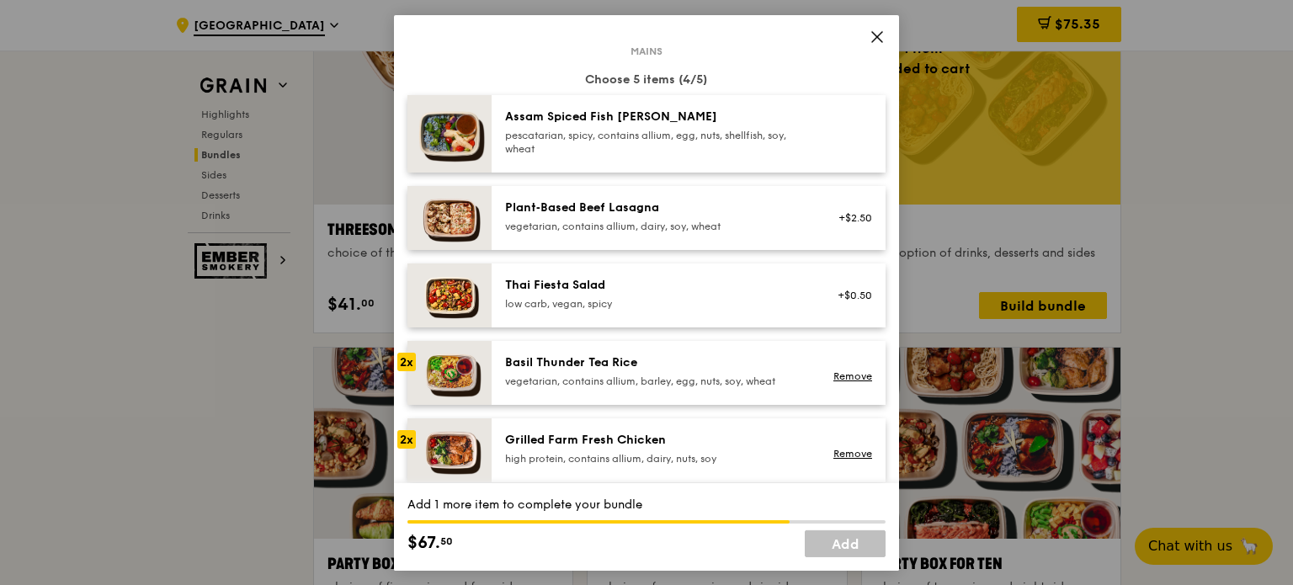
click at [538, 144] on div "pescatarian, spicy, contains allium, egg, nuts, shellfish, soy, wheat" at bounding box center [656, 141] width 302 height 27
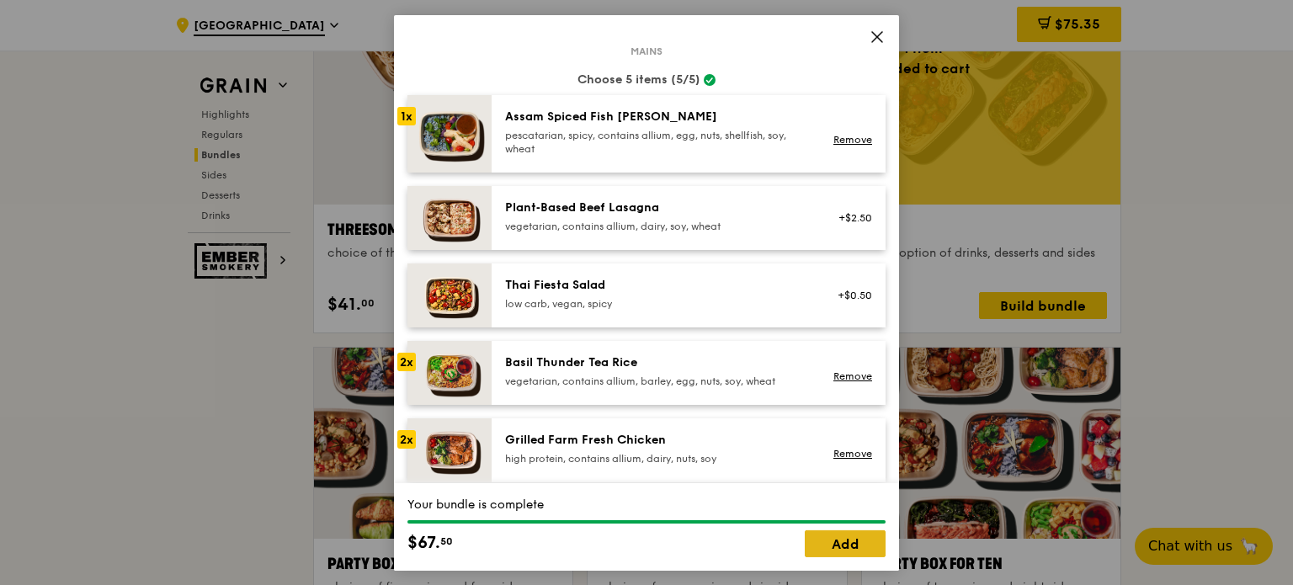
click at [862, 548] on link "Add" at bounding box center [845, 544] width 81 height 27
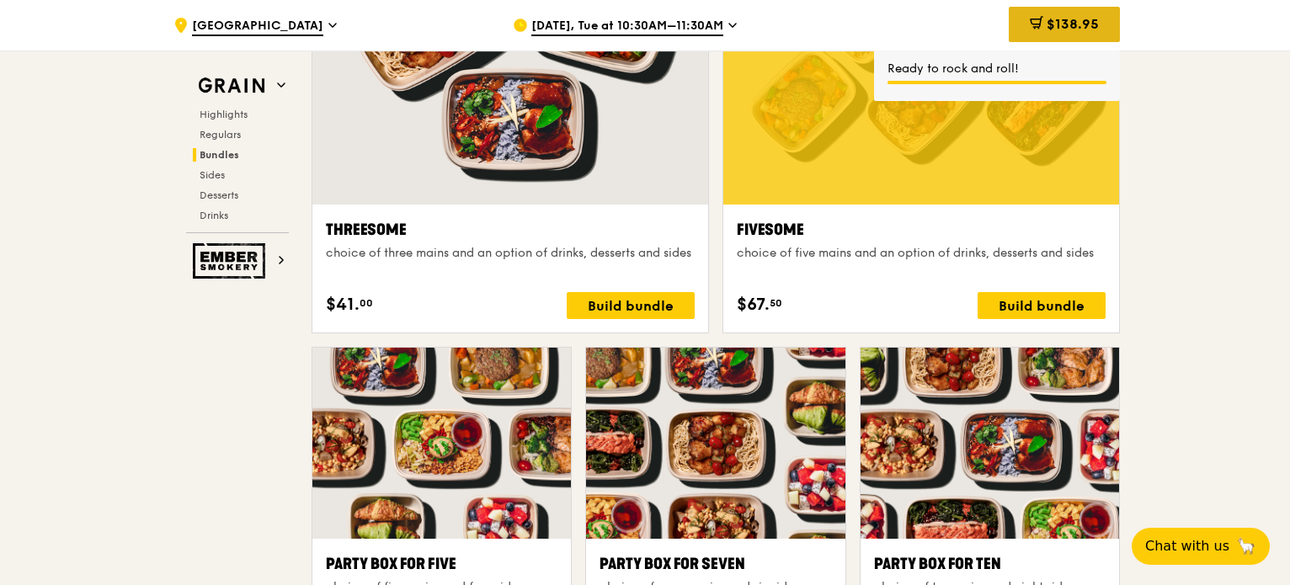
click at [1051, 28] on span "$138.95" at bounding box center [1073, 24] width 52 height 16
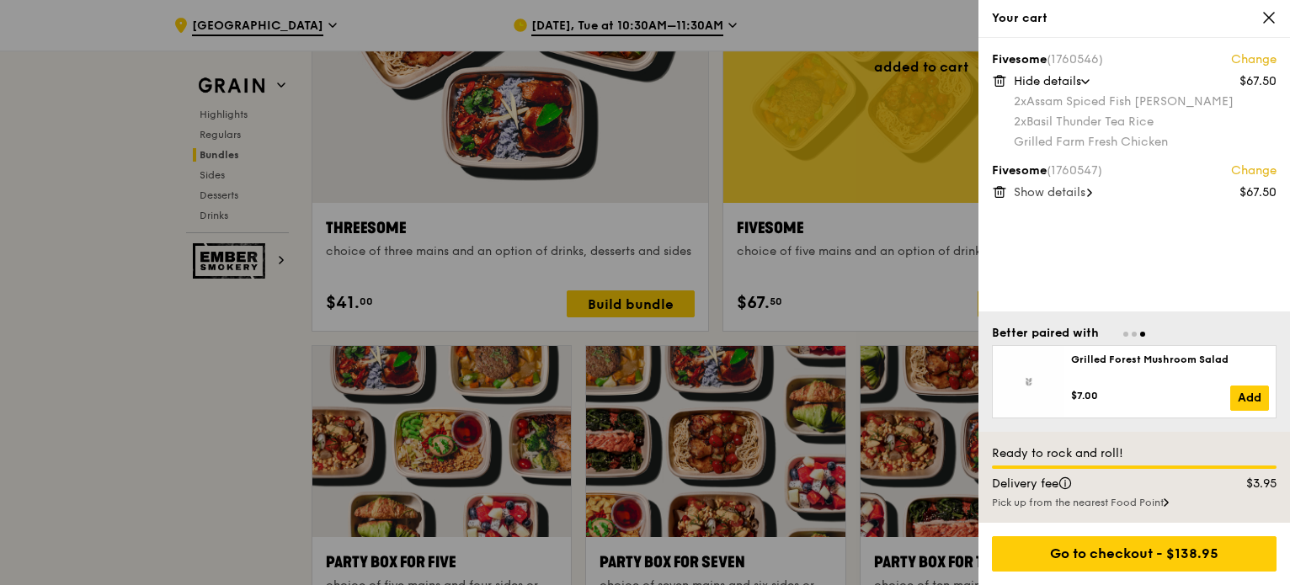
scroll to position [3089, 0]
click at [1176, 262] on div "Fivesome (1760546) Change $67.50 Hide details 2x Assam Spiced Fish [PERSON_NAME…" at bounding box center [1135, 175] width 312 height 274
click at [629, 309] on div at bounding box center [645, 292] width 1290 height 585
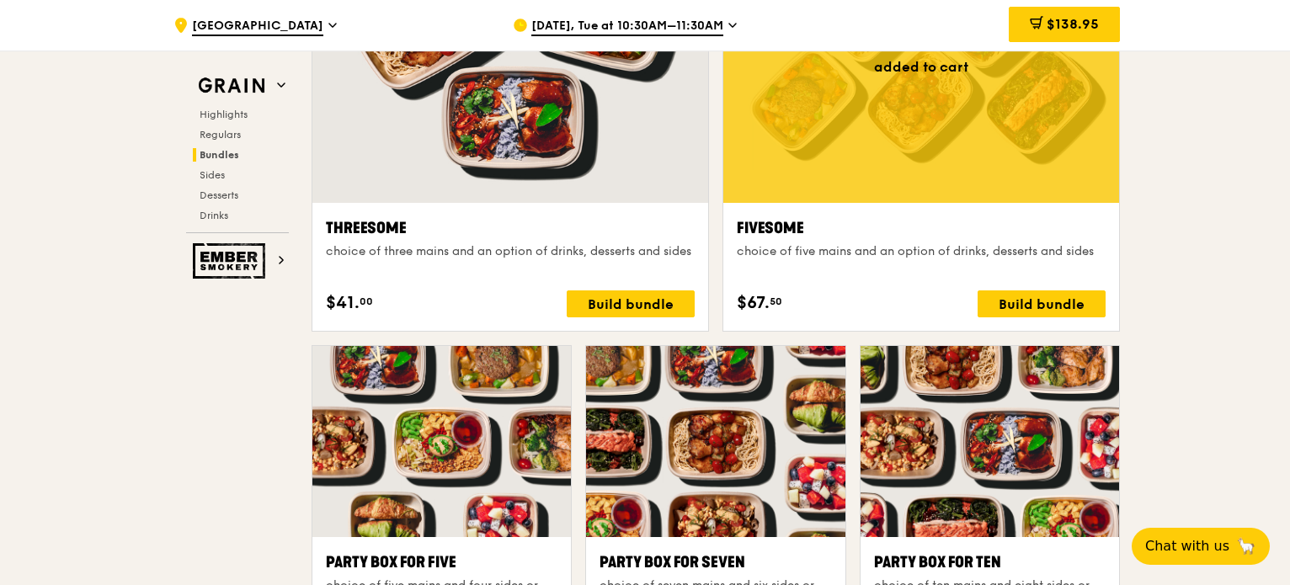
click at [629, 309] on div "Build bundle" at bounding box center [631, 304] width 128 height 27
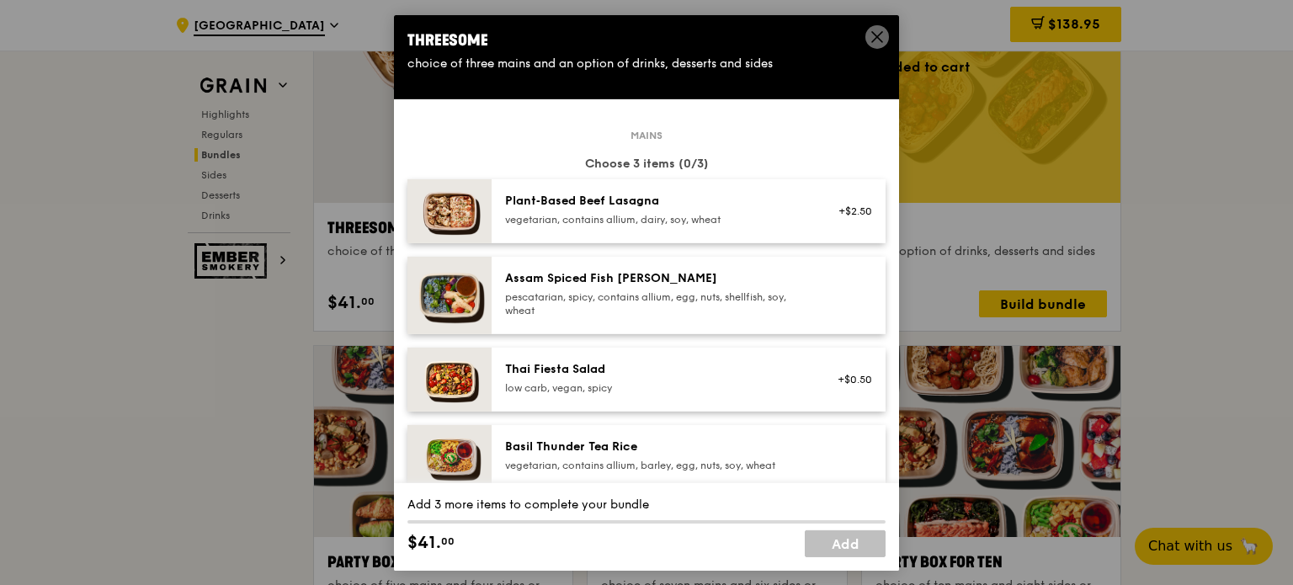
click at [522, 275] on div "Assam Spiced Fish [PERSON_NAME]" at bounding box center [656, 277] width 302 height 17
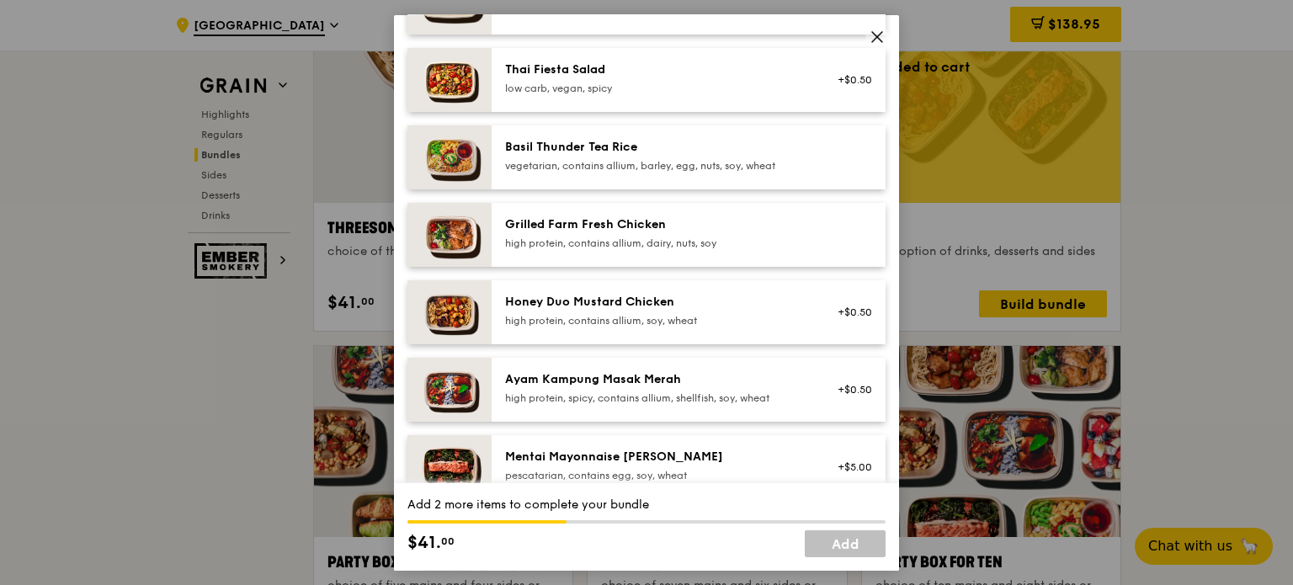
scroll to position [253, 0]
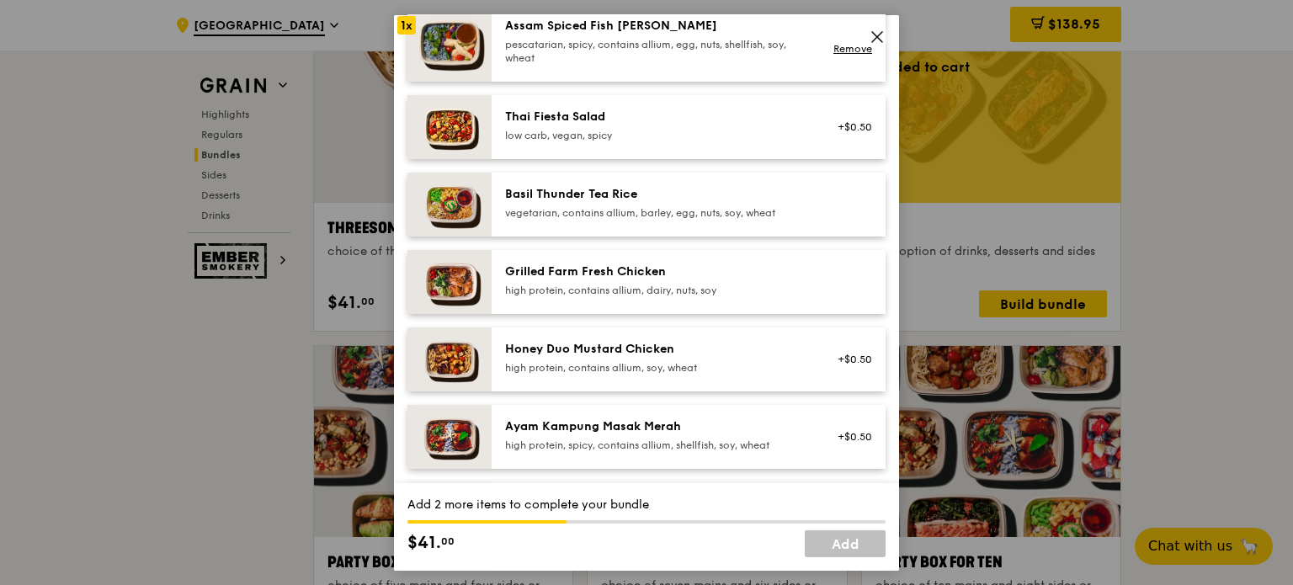
click at [543, 294] on div "high protein, contains allium, dairy, nuts, soy" at bounding box center [656, 289] width 302 height 13
click at [554, 221] on div "Basil Thunder Tea Rice vegetarian, contains allium, barley, egg, nuts, soy, whe…" at bounding box center [656, 203] width 323 height 37
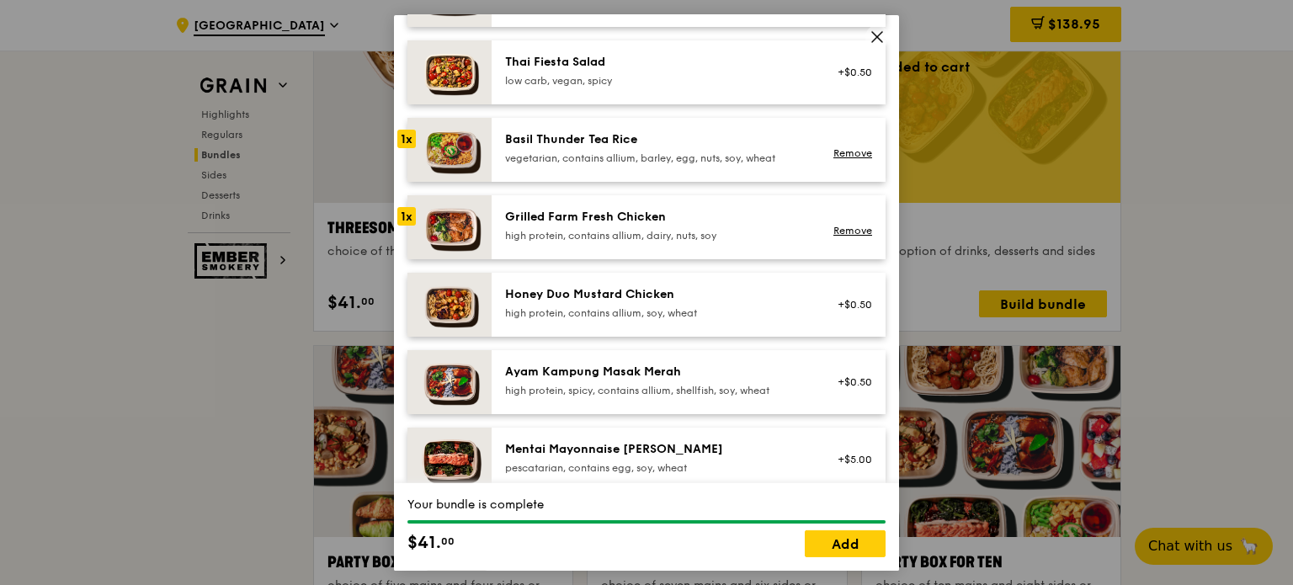
scroll to position [0, 0]
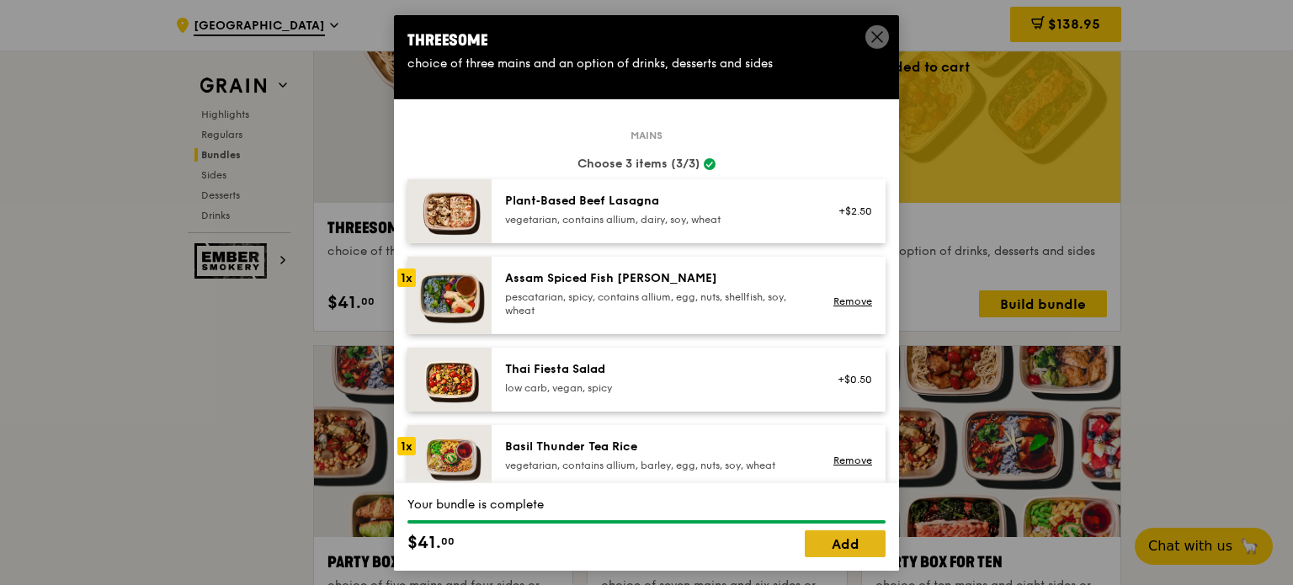
click at [869, 549] on link "Add" at bounding box center [845, 544] width 81 height 27
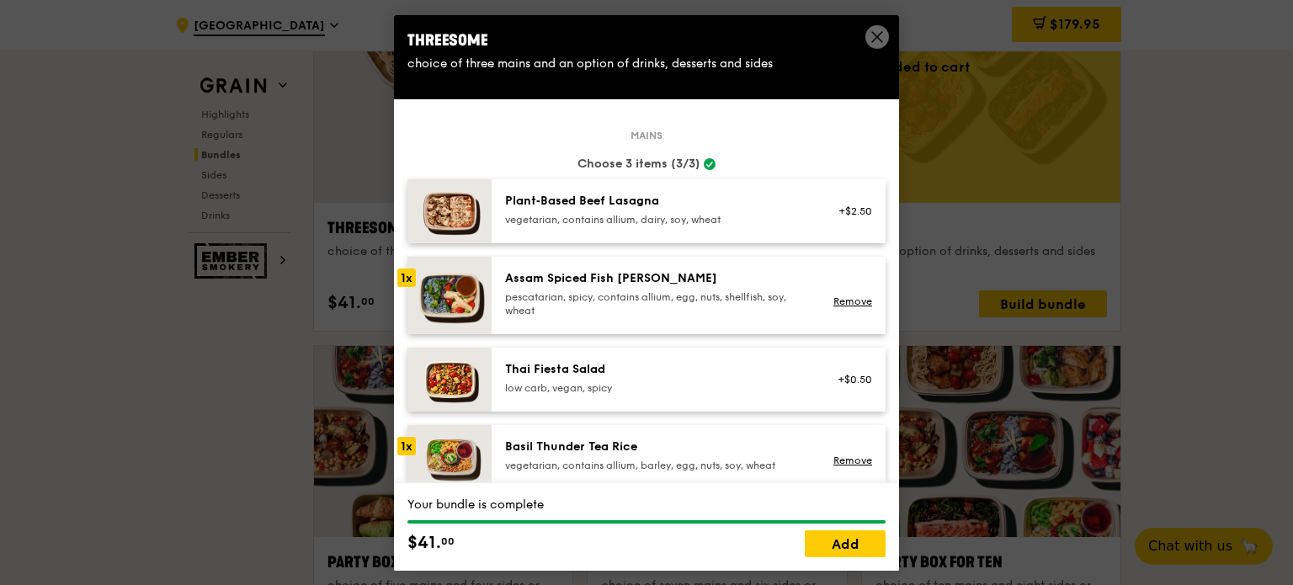
scroll to position [3089, 0]
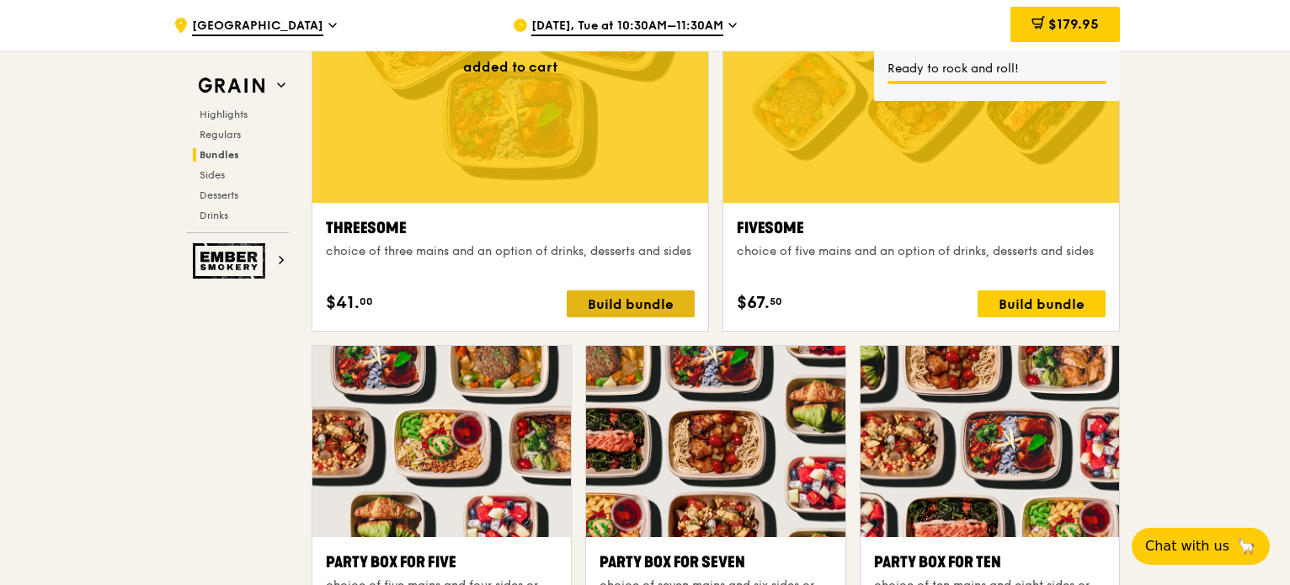
click at [641, 299] on div "Build bundle" at bounding box center [631, 304] width 128 height 27
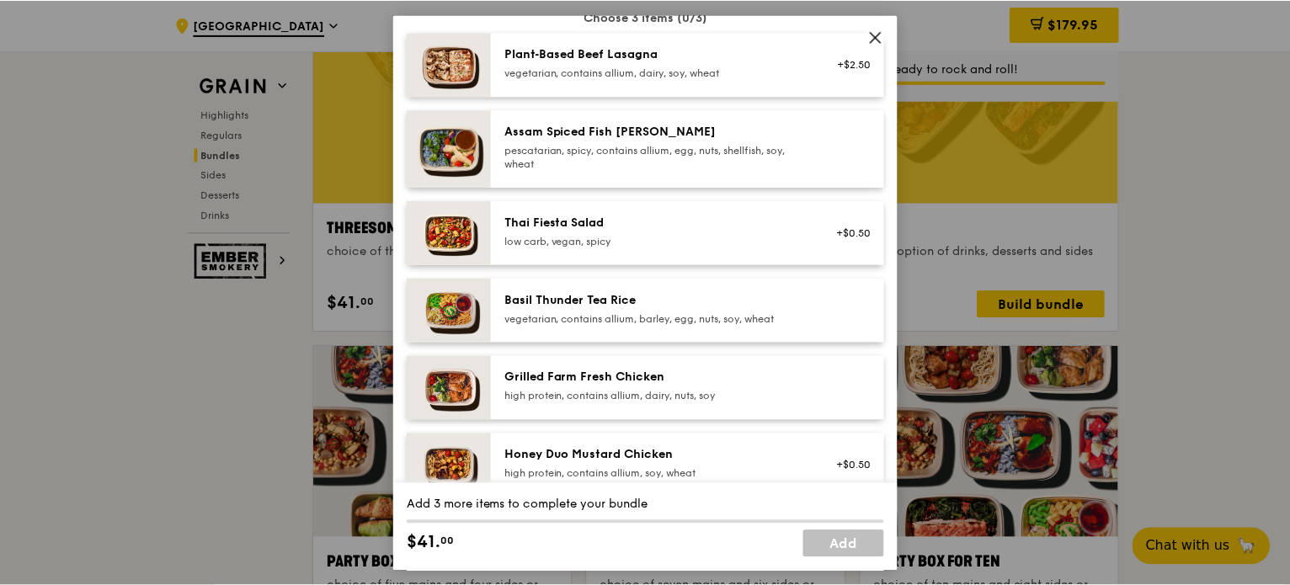
scroll to position [168, 0]
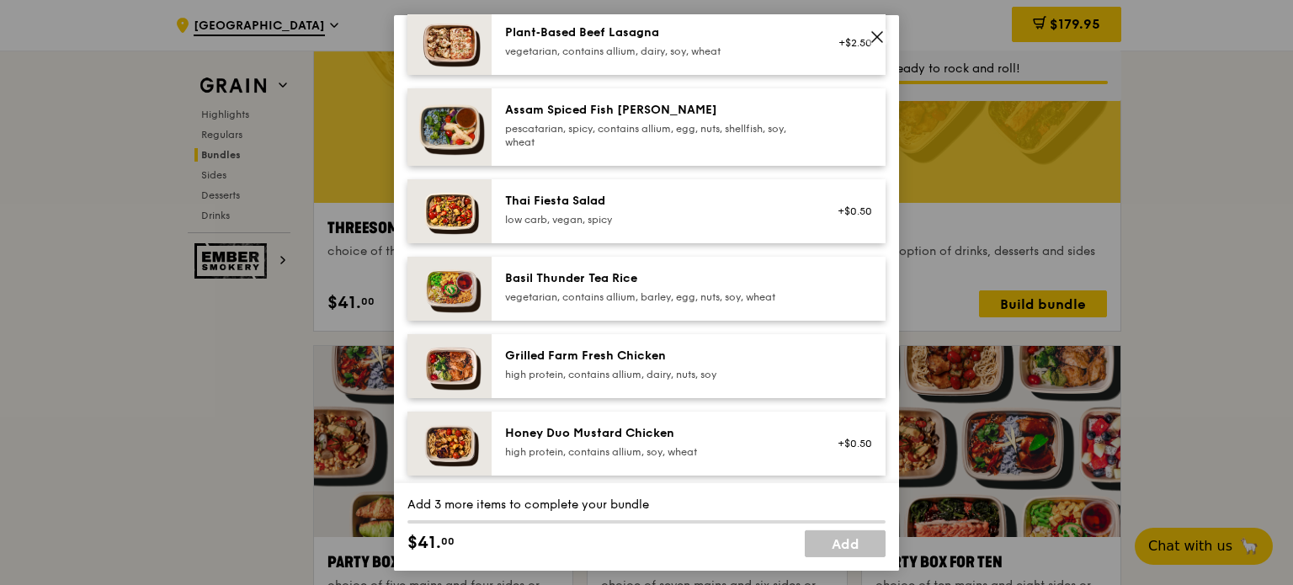
click at [597, 151] on div "Assam Spiced Fish [PERSON_NAME] pescatarian, spicy, contains allium, egg, nuts,…" at bounding box center [656, 126] width 323 height 51
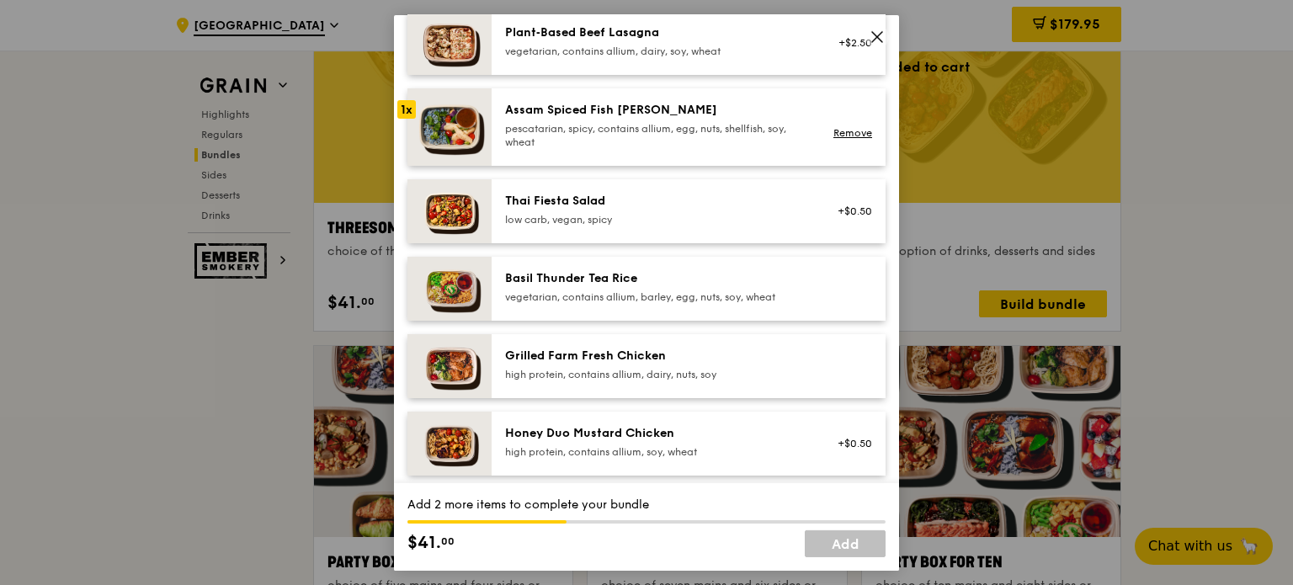
drag, startPoint x: 613, startPoint y: 373, endPoint x: 611, endPoint y: 325, distance: 48.1
click at [613, 371] on div "high protein, contains allium, dairy, nuts, soy" at bounding box center [656, 373] width 302 height 13
click at [605, 286] on div "Basil Thunder Tea Rice vegetarian, contains allium, barley, egg, nuts, soy, whe…" at bounding box center [656, 286] width 302 height 34
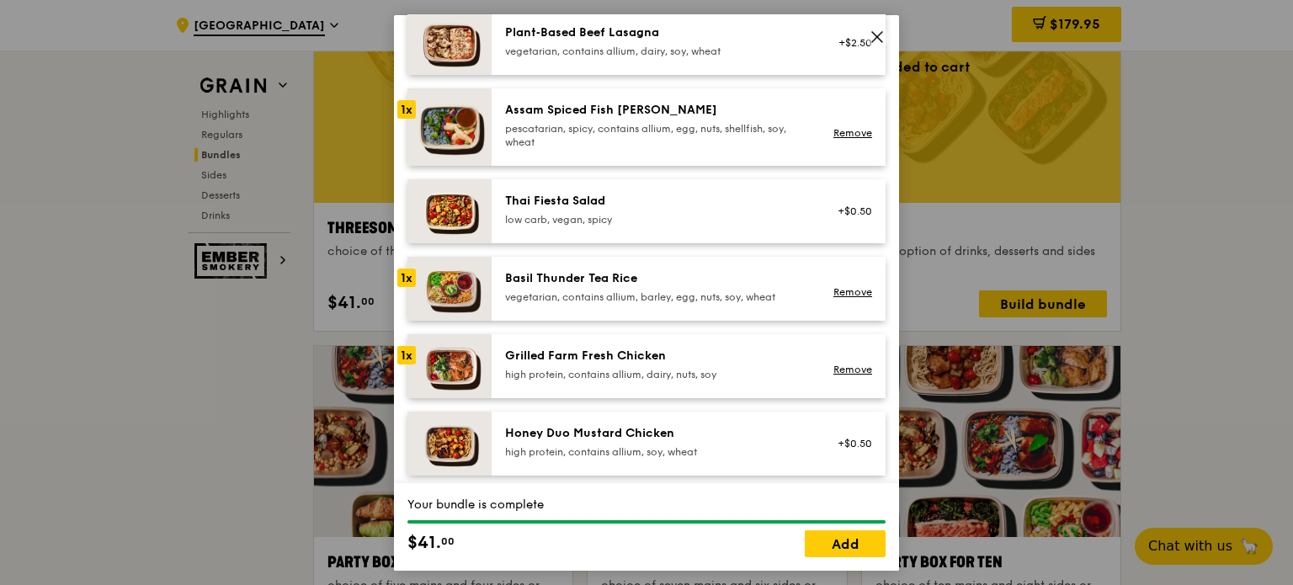
click at [410, 105] on div "1x" at bounding box center [406, 108] width 19 height 19
click at [502, 380] on div "Grilled Farm Fresh Chicken high protein, contains allium, dairy, nuts, soy" at bounding box center [656, 365] width 323 height 37
click at [834, 135] on link "Remove" at bounding box center [853, 133] width 39 height 12
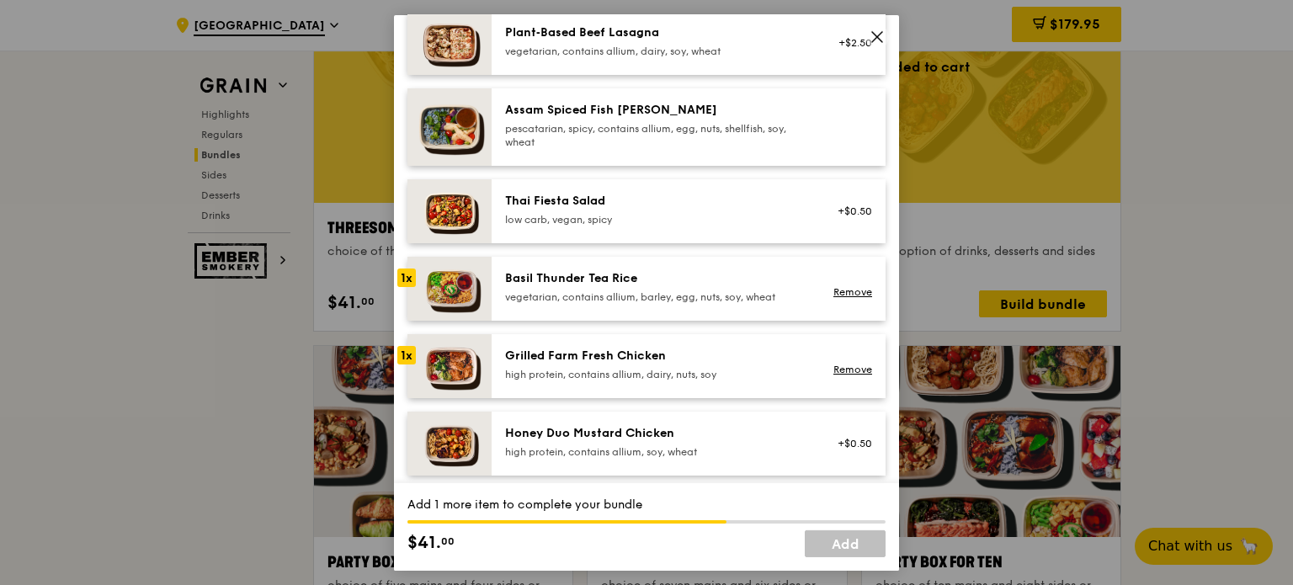
click at [401, 352] on div "1x" at bounding box center [406, 354] width 19 height 19
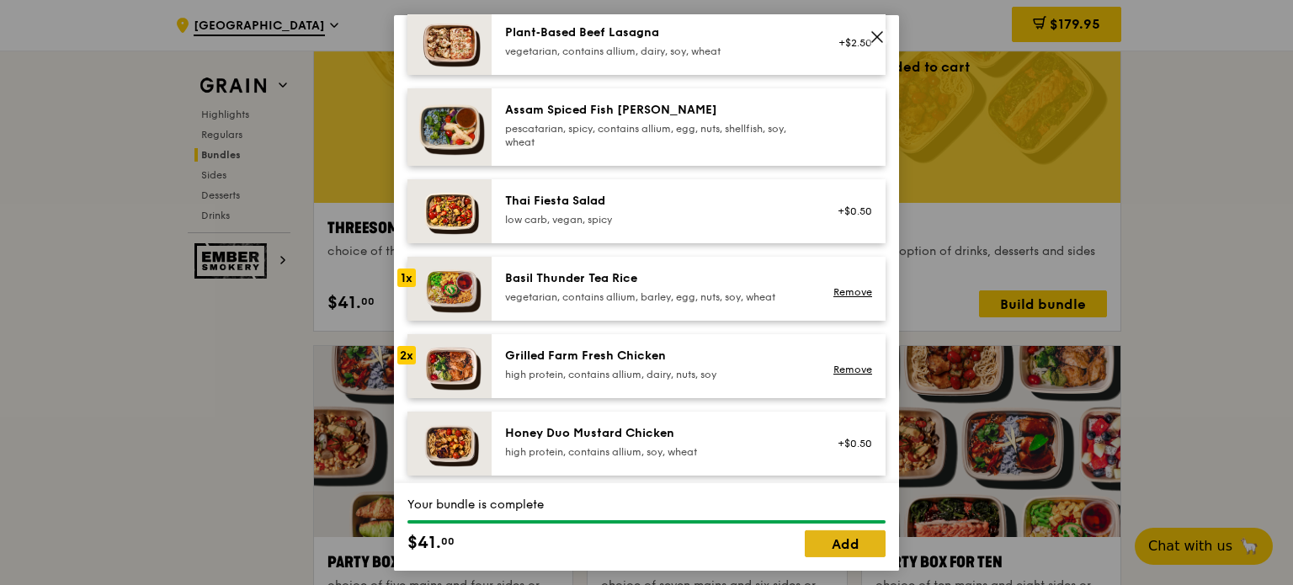
click at [850, 548] on link "Add" at bounding box center [845, 544] width 81 height 27
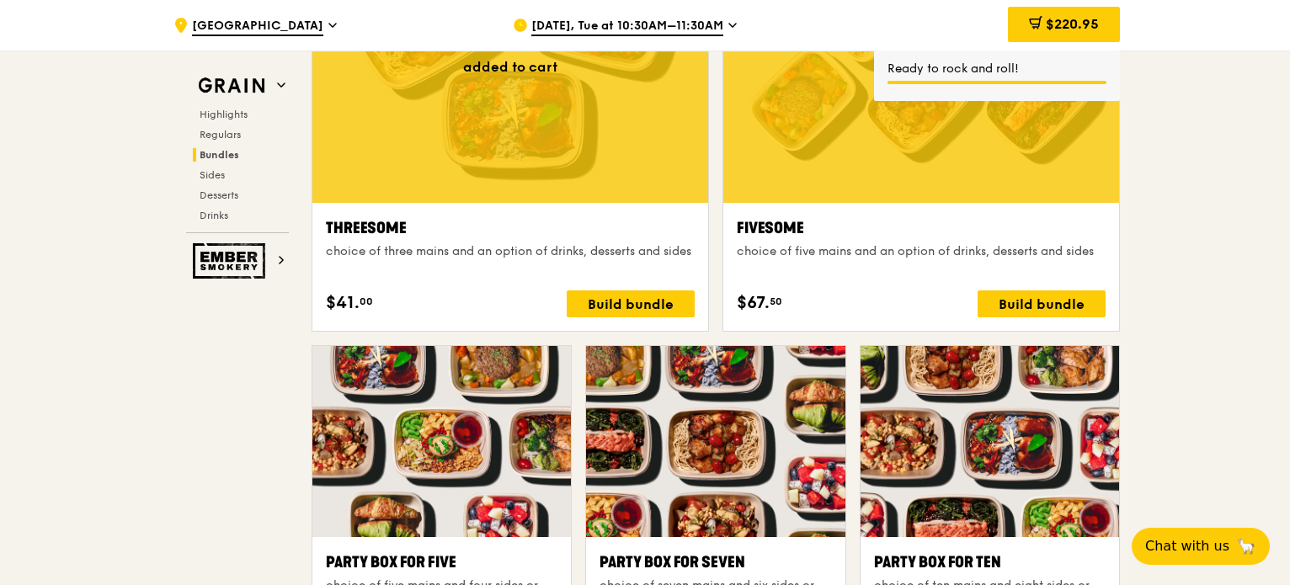
click at [1070, 28] on span "$220.95" at bounding box center [1072, 24] width 53 height 16
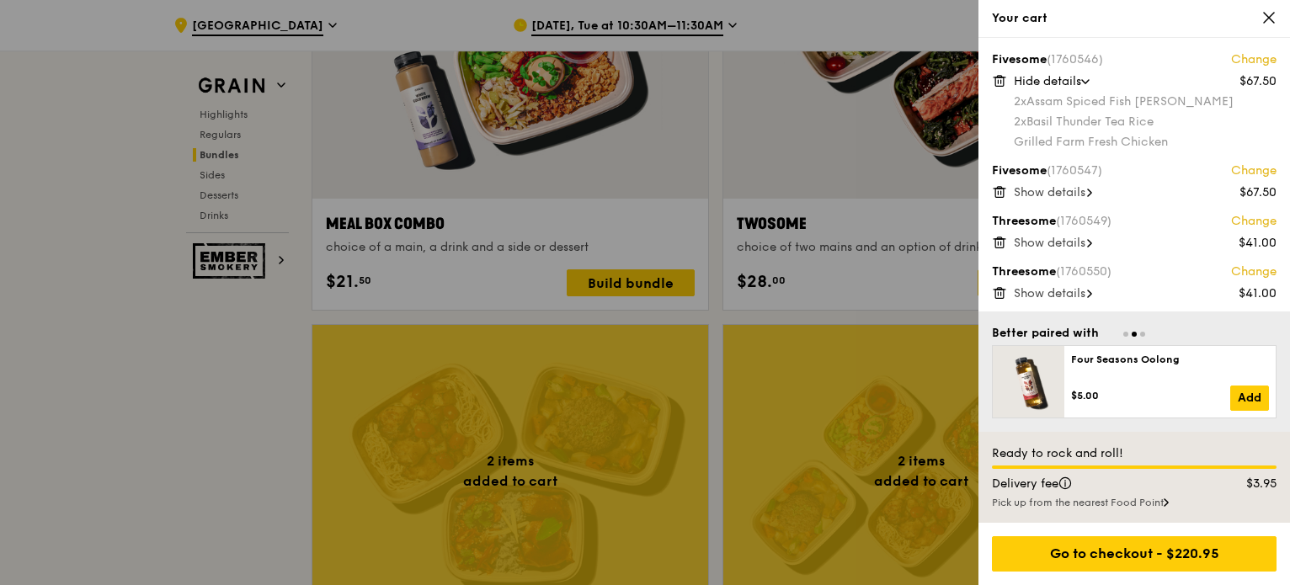
scroll to position [2670, 0]
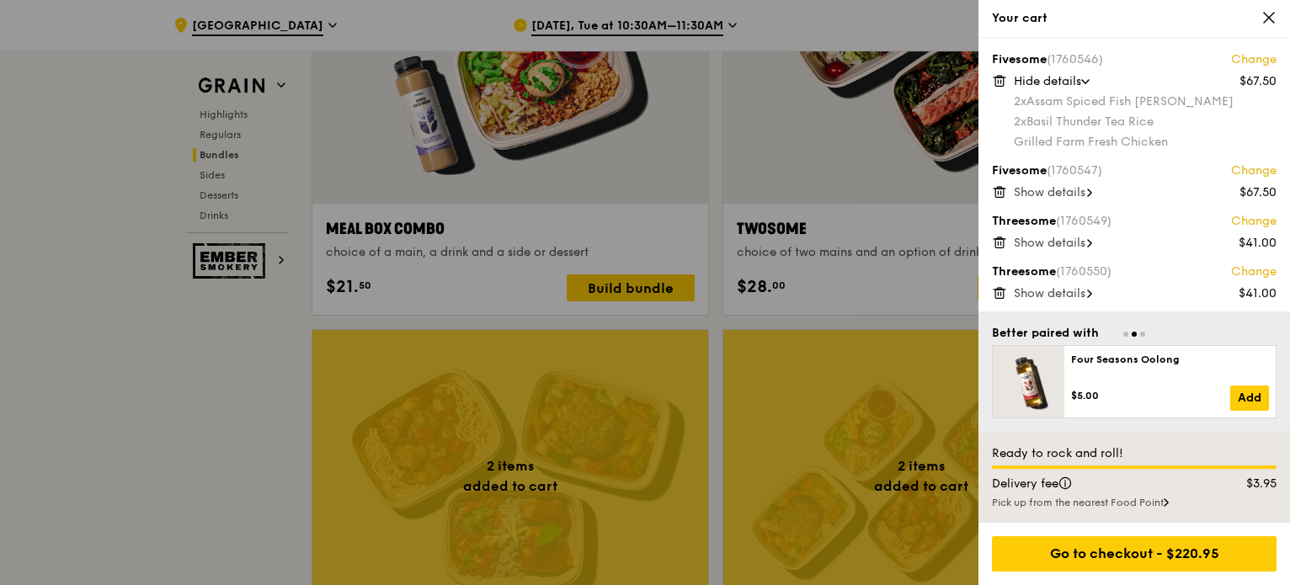
click at [1274, 16] on icon at bounding box center [1268, 17] width 15 height 15
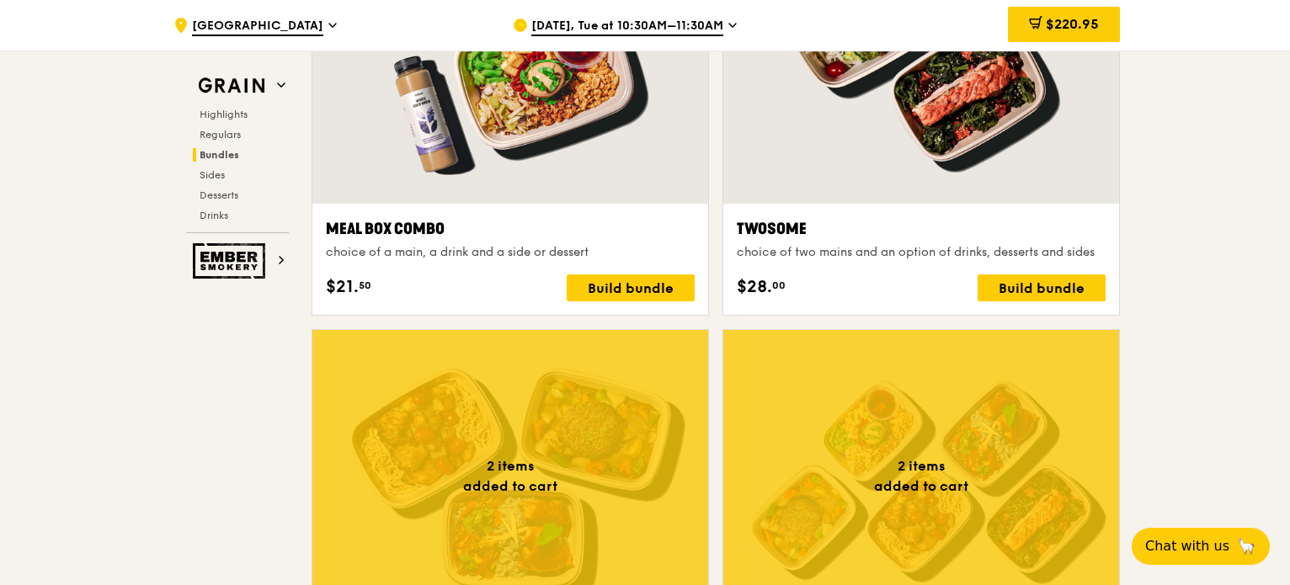
click at [690, 26] on span "[DATE], Tue at 10:30AM–11:30AM" at bounding box center [627, 27] width 192 height 19
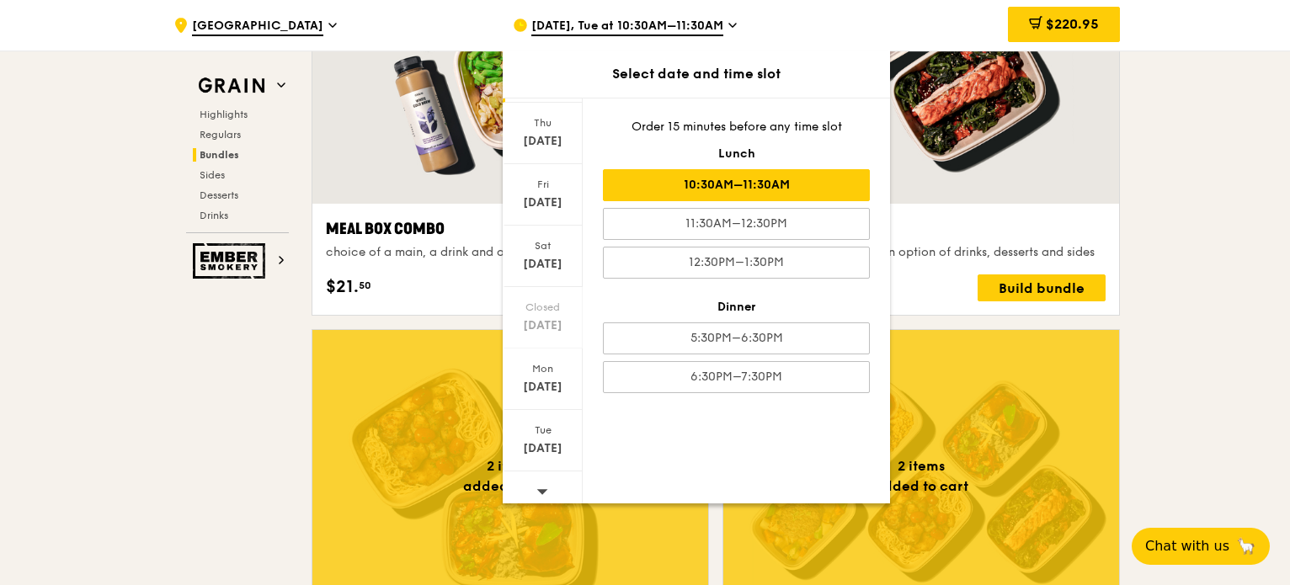
scroll to position [110, 0]
click at [543, 476] on icon at bounding box center [542, 482] width 12 height 13
click at [543, 484] on icon at bounding box center [542, 482] width 12 height 13
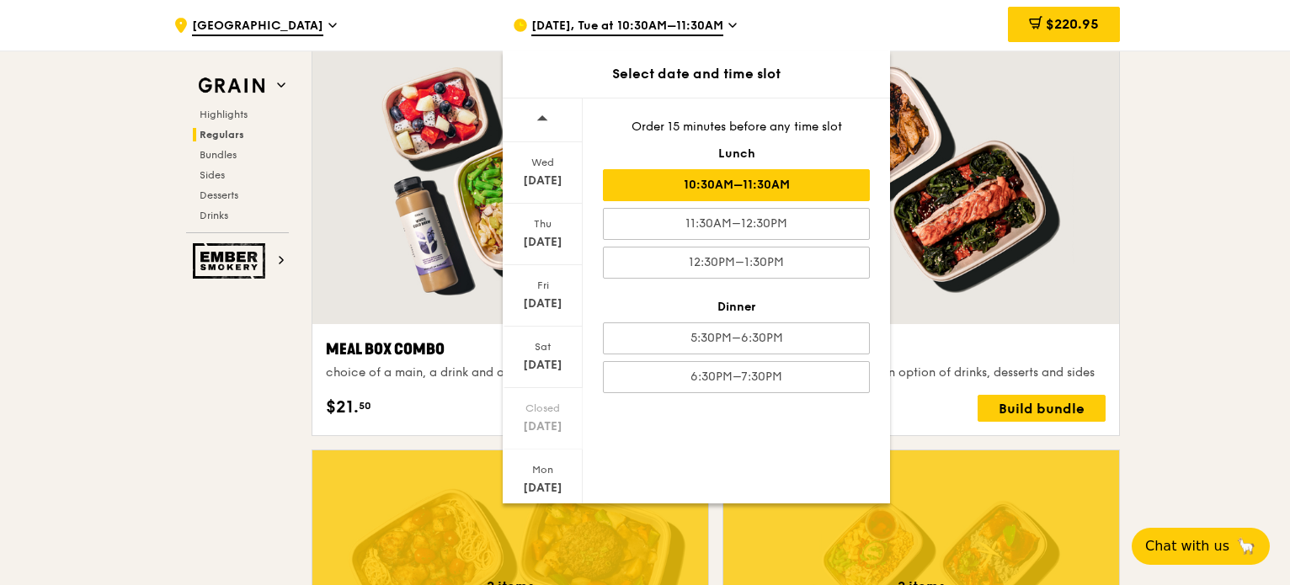
scroll to position [2333, 0]
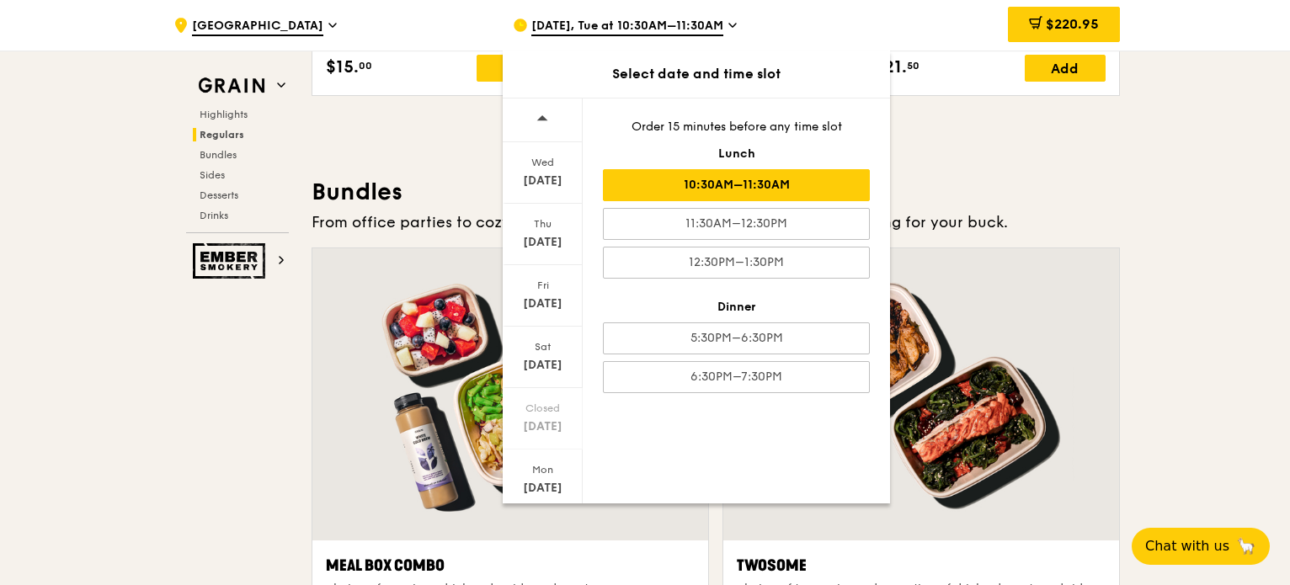
click at [551, 114] on div at bounding box center [543, 121] width 80 height 44
click at [726, 24] on div "[DATE], Tue at 10:30AM–11:30AM" at bounding box center [669, 25] width 312 height 51
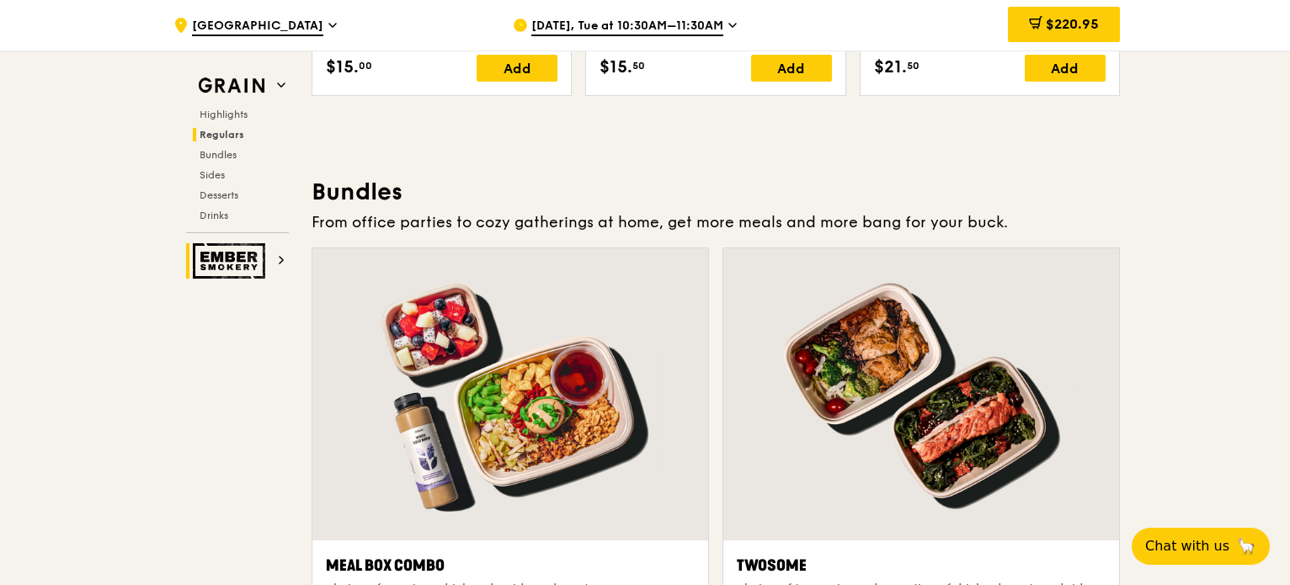
click at [261, 265] on img at bounding box center [231, 260] width 77 height 35
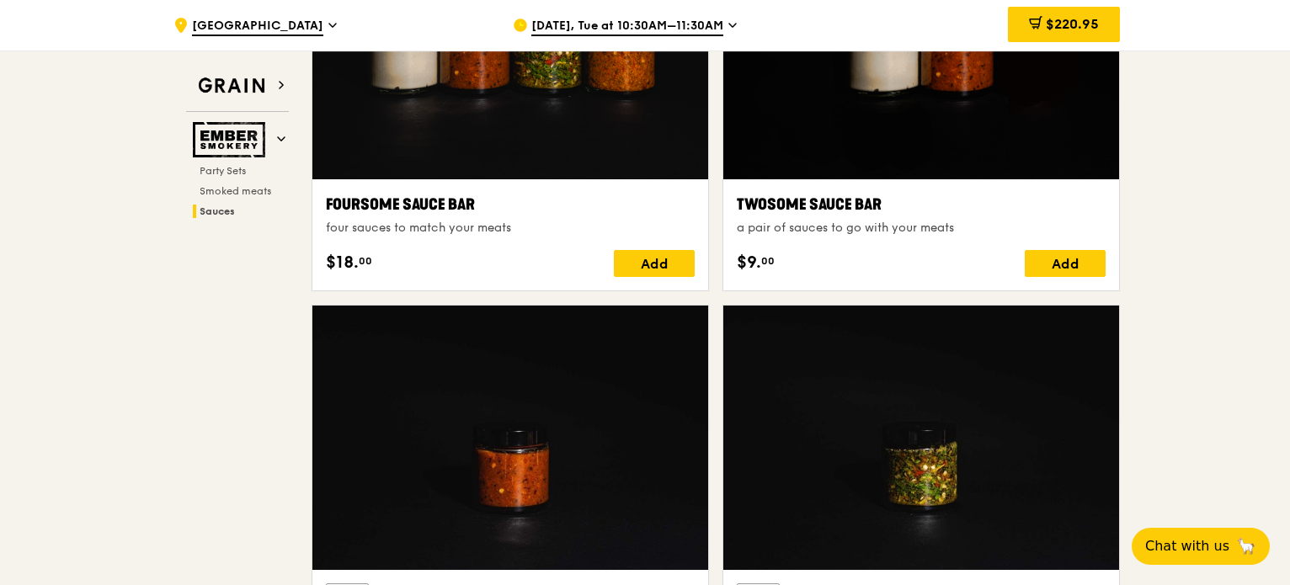
scroll to position [1233, 0]
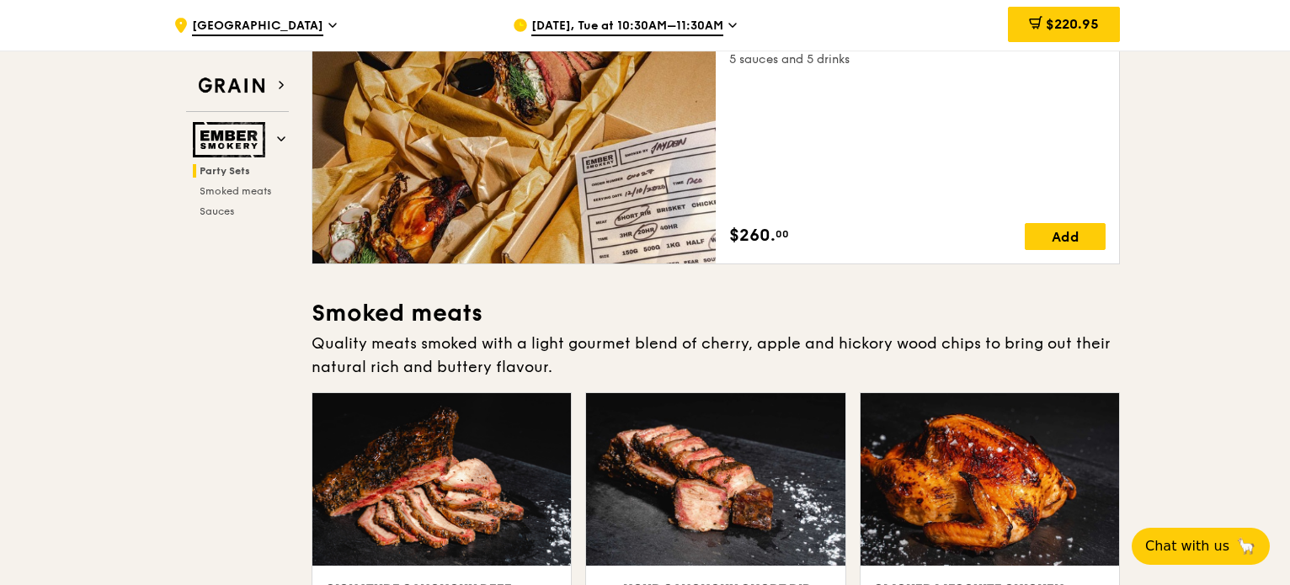
drag, startPoint x: 377, startPoint y: 279, endPoint x: 210, endPoint y: 296, distance: 168.4
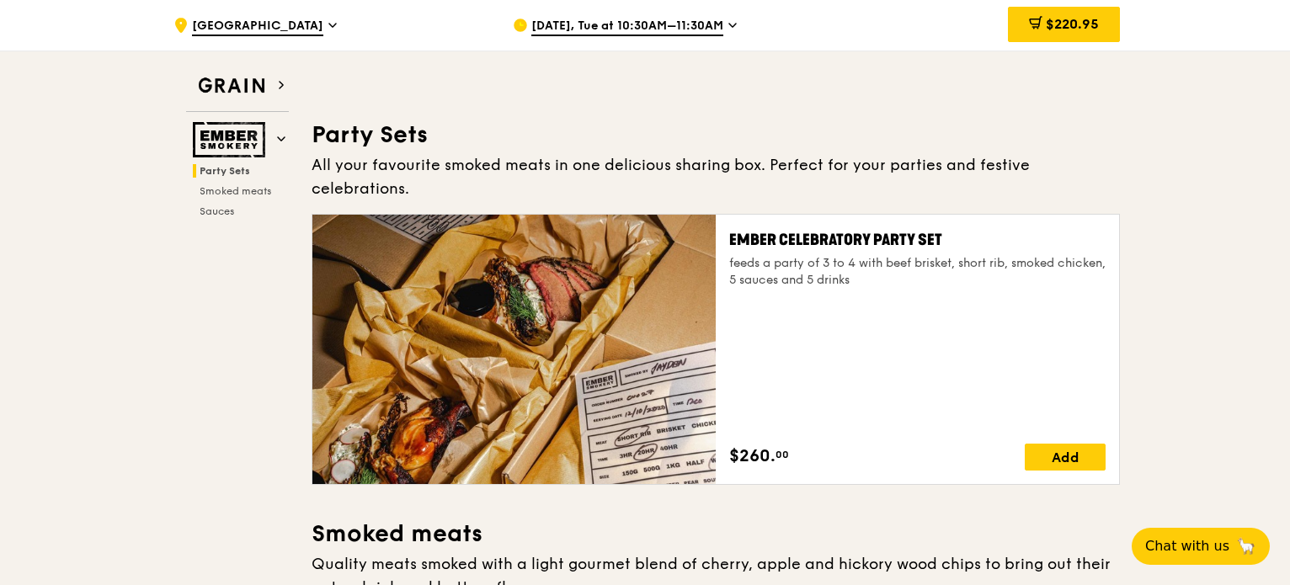
scroll to position [0, 0]
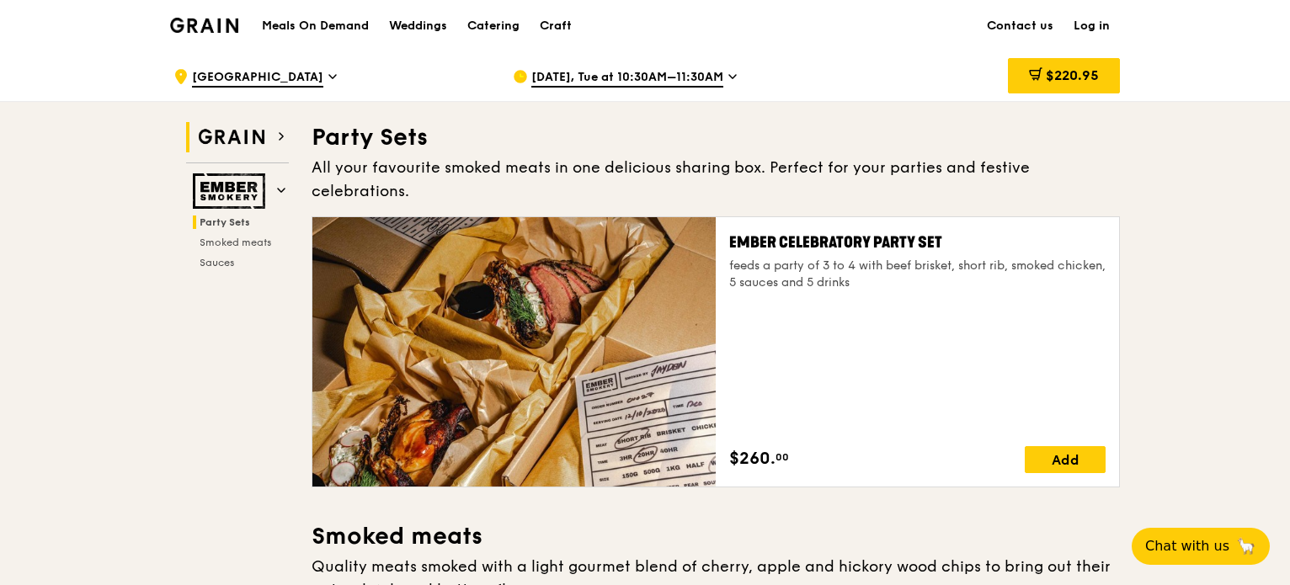
click at [240, 137] on img at bounding box center [231, 137] width 77 height 30
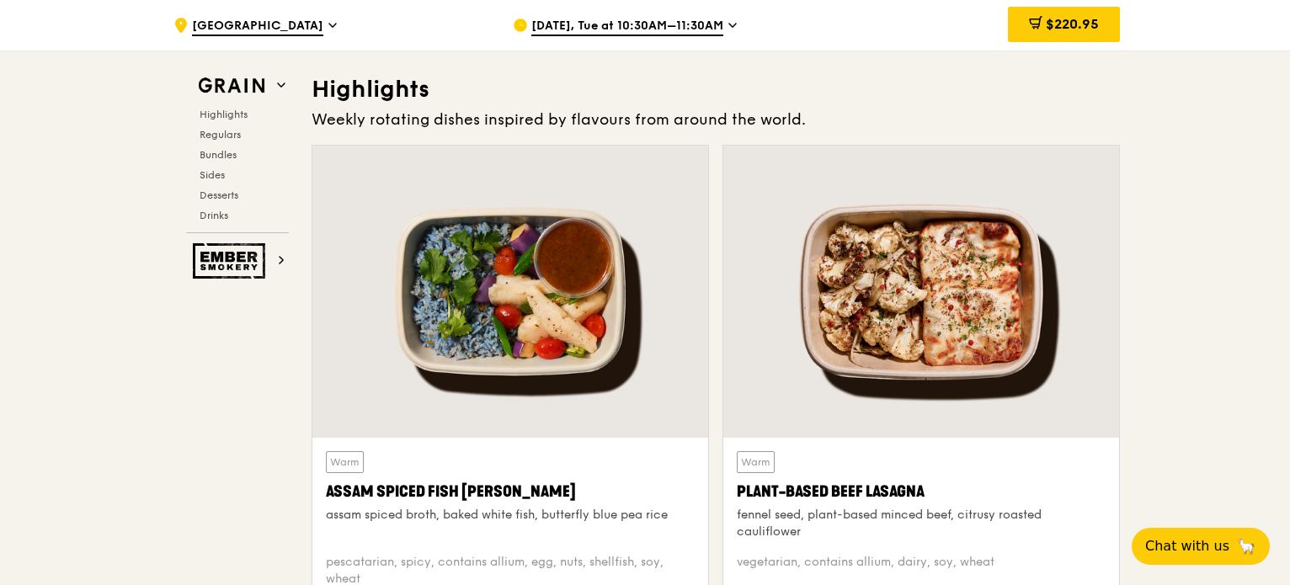
scroll to position [475, 0]
